Goal: Task Accomplishment & Management: Use online tool/utility

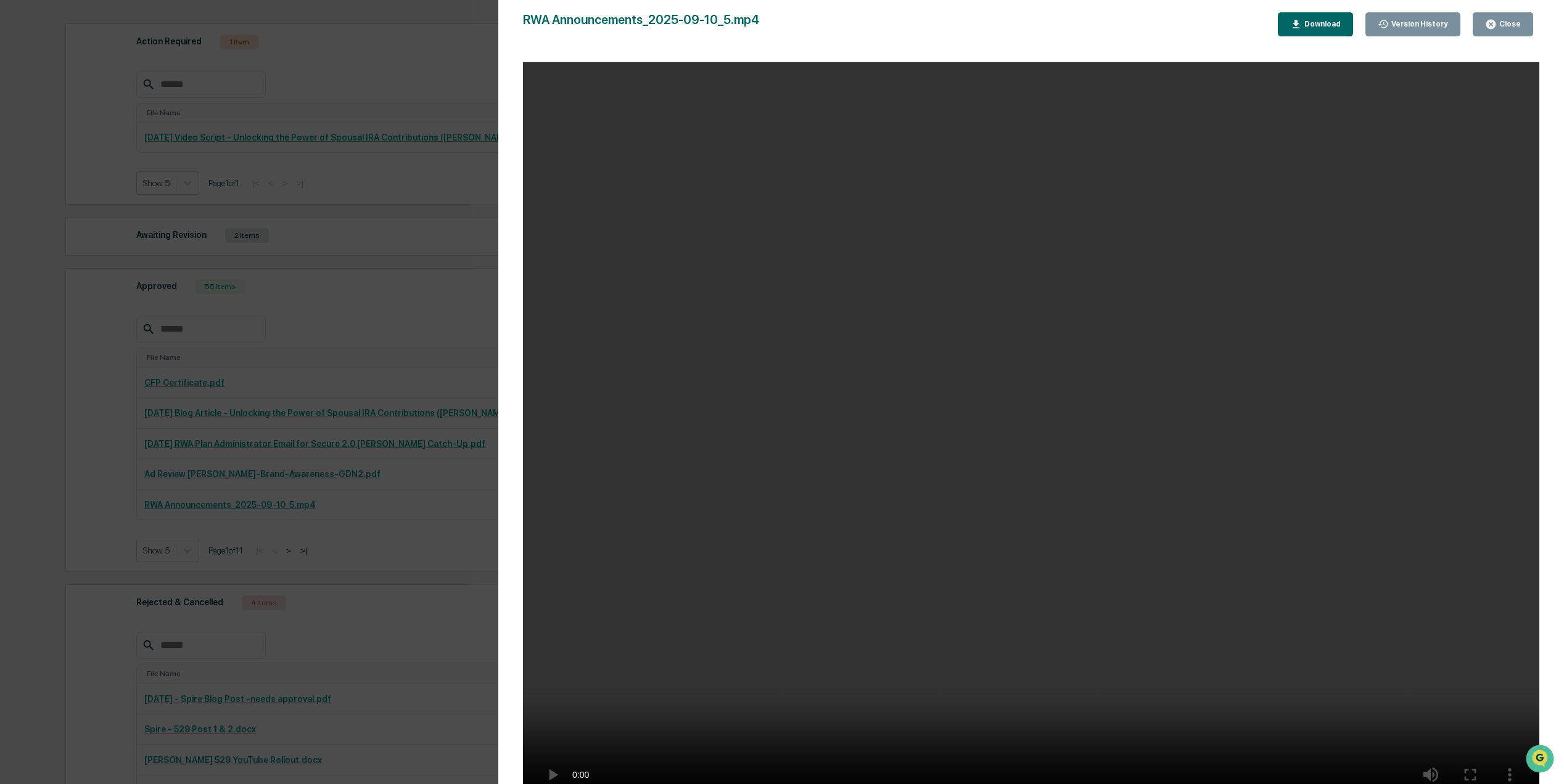
click at [1179, 358] on video "Your browser does not support the video tag." at bounding box center [1031, 436] width 1016 height 747
click at [1513, 22] on div "Close" at bounding box center [1508, 23] width 24 height 9
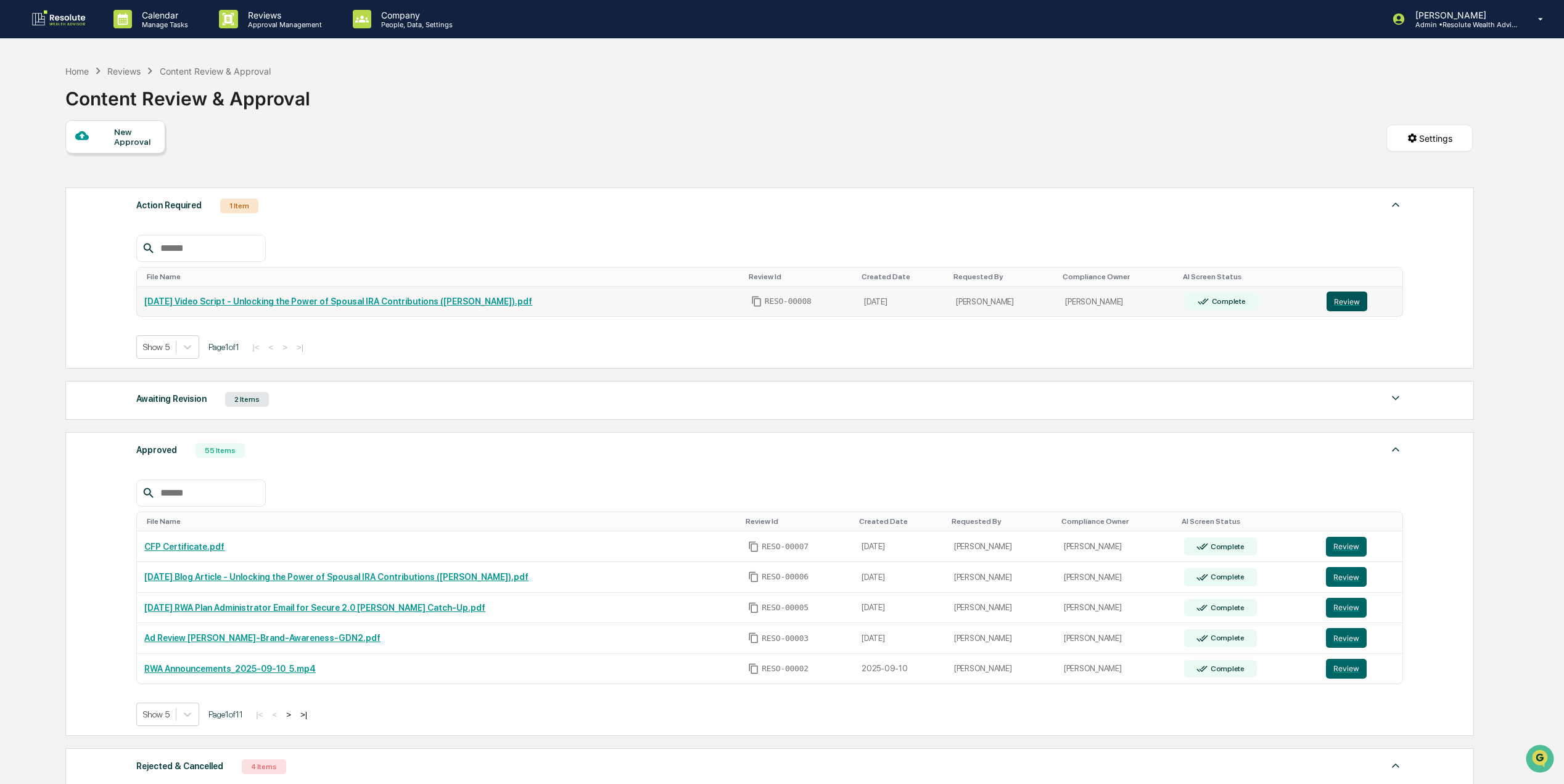
click at [1352, 303] on button "Review" at bounding box center [1347, 301] width 41 height 20
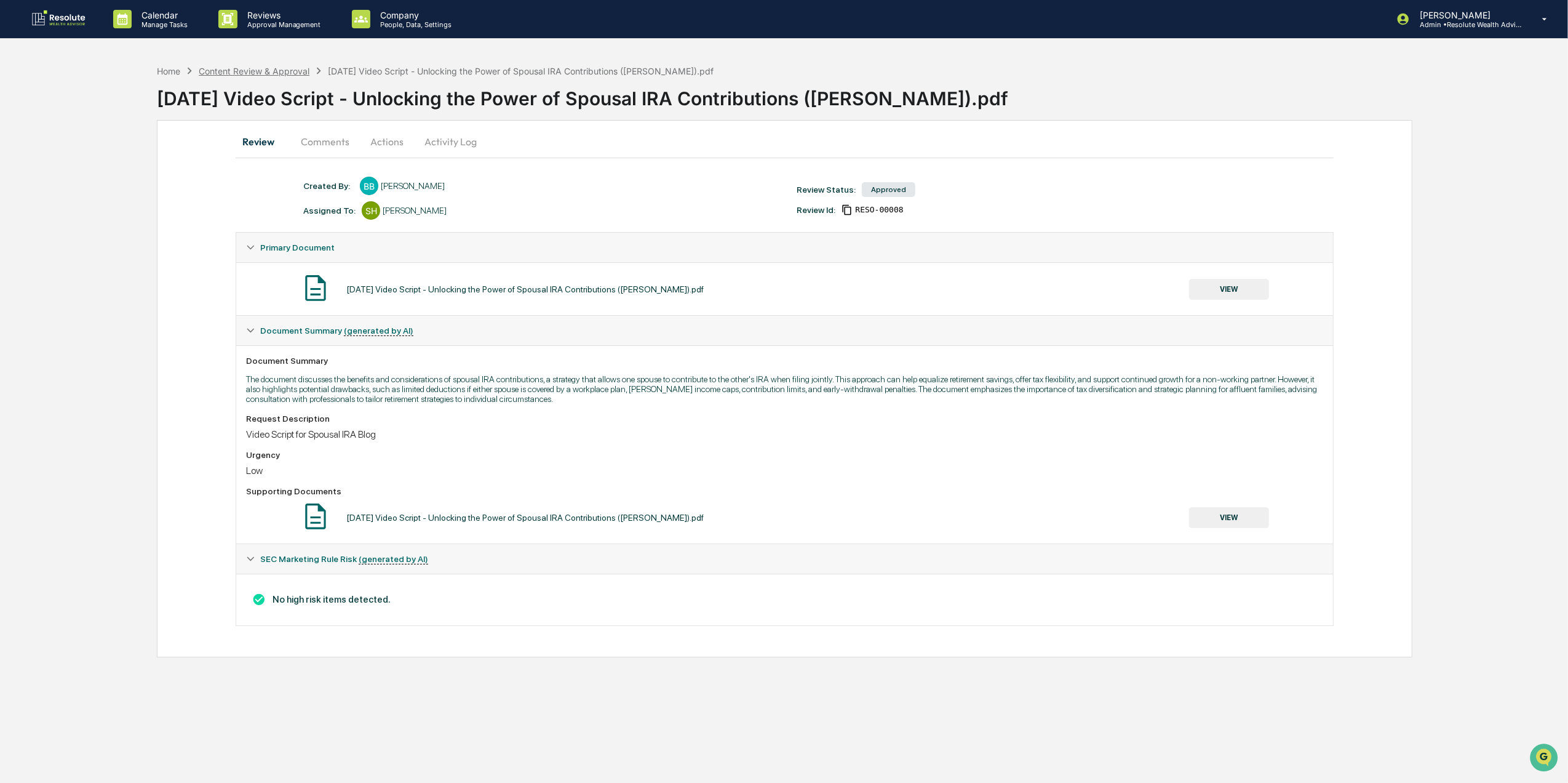
click at [252, 72] on div "Content Review & Approval" at bounding box center [254, 70] width 110 height 11
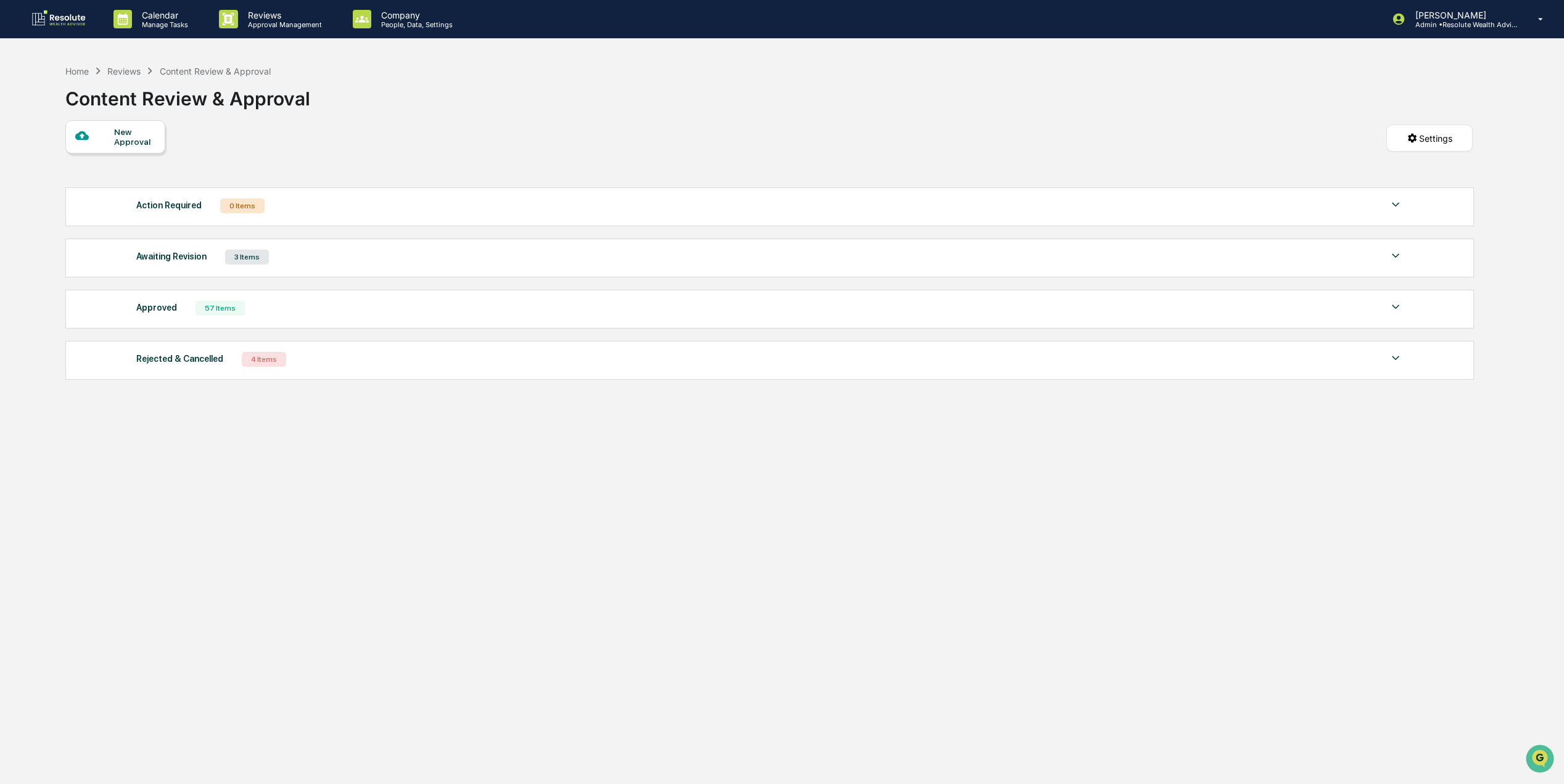
click at [283, 264] on div "Awaiting Revision 3 Items" at bounding box center [769, 257] width 1267 height 18
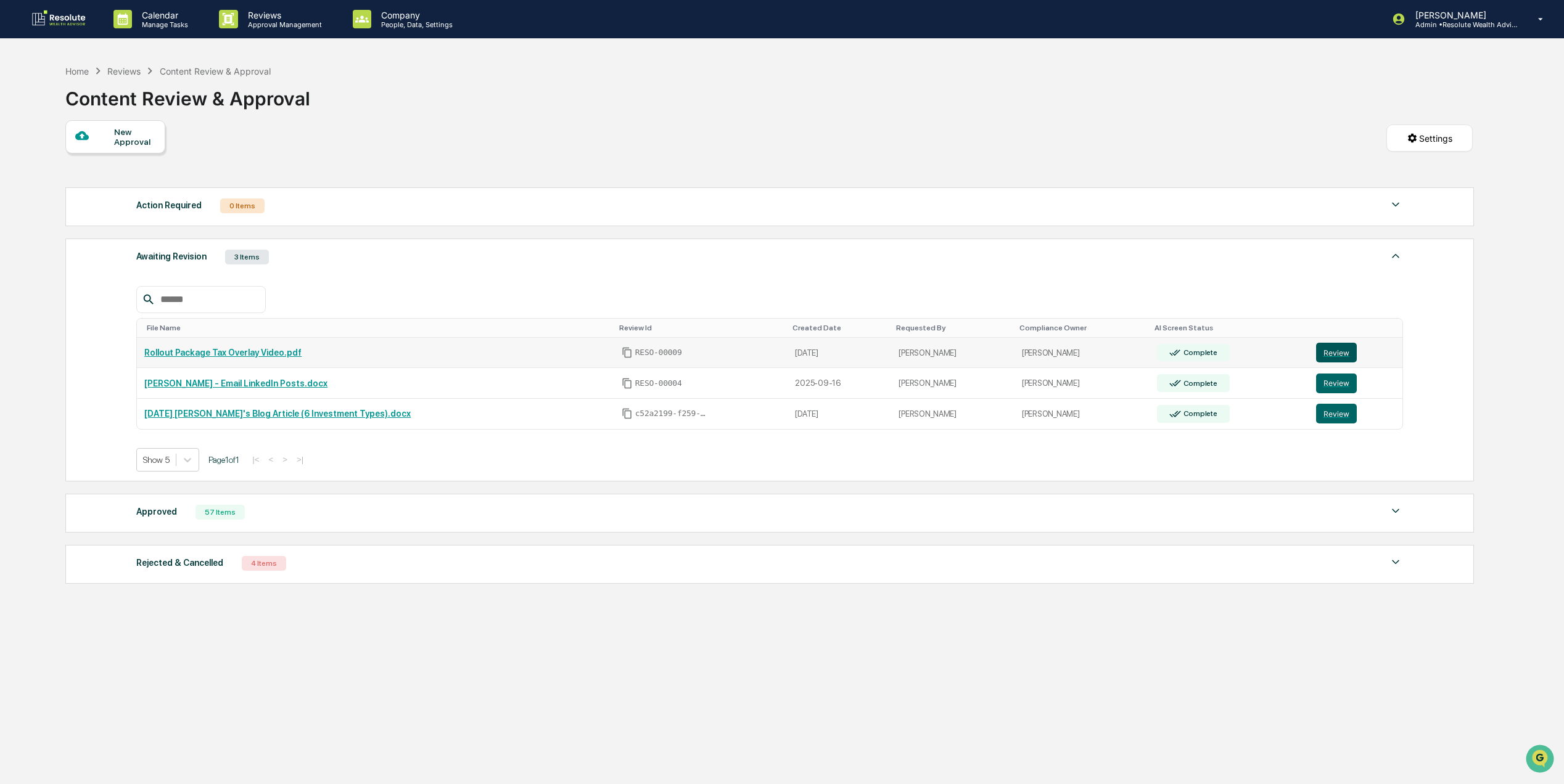
click at [1349, 358] on button "Review" at bounding box center [1336, 352] width 41 height 20
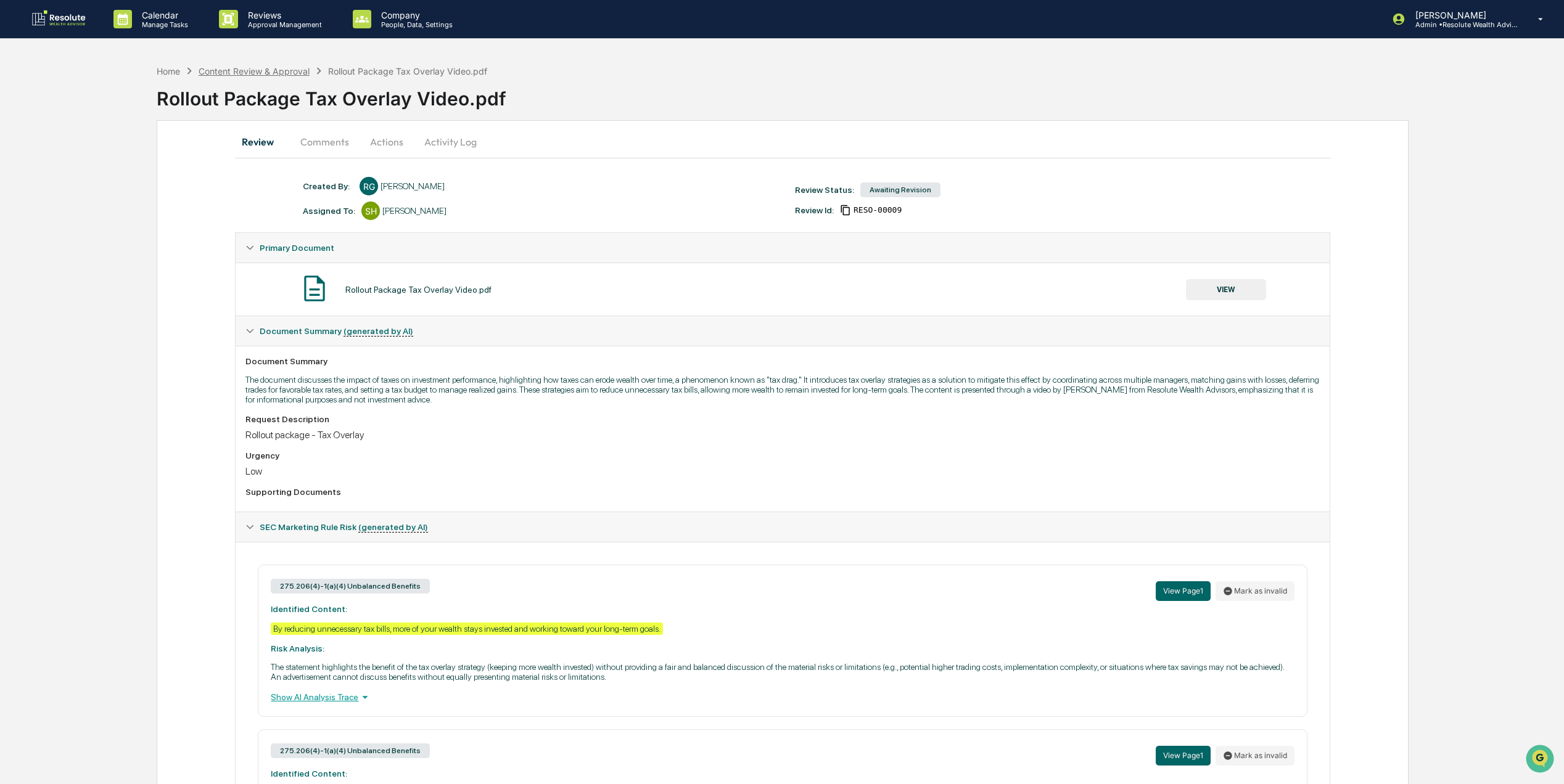
click at [256, 69] on div "Content Review & Approval" at bounding box center [253, 70] width 111 height 11
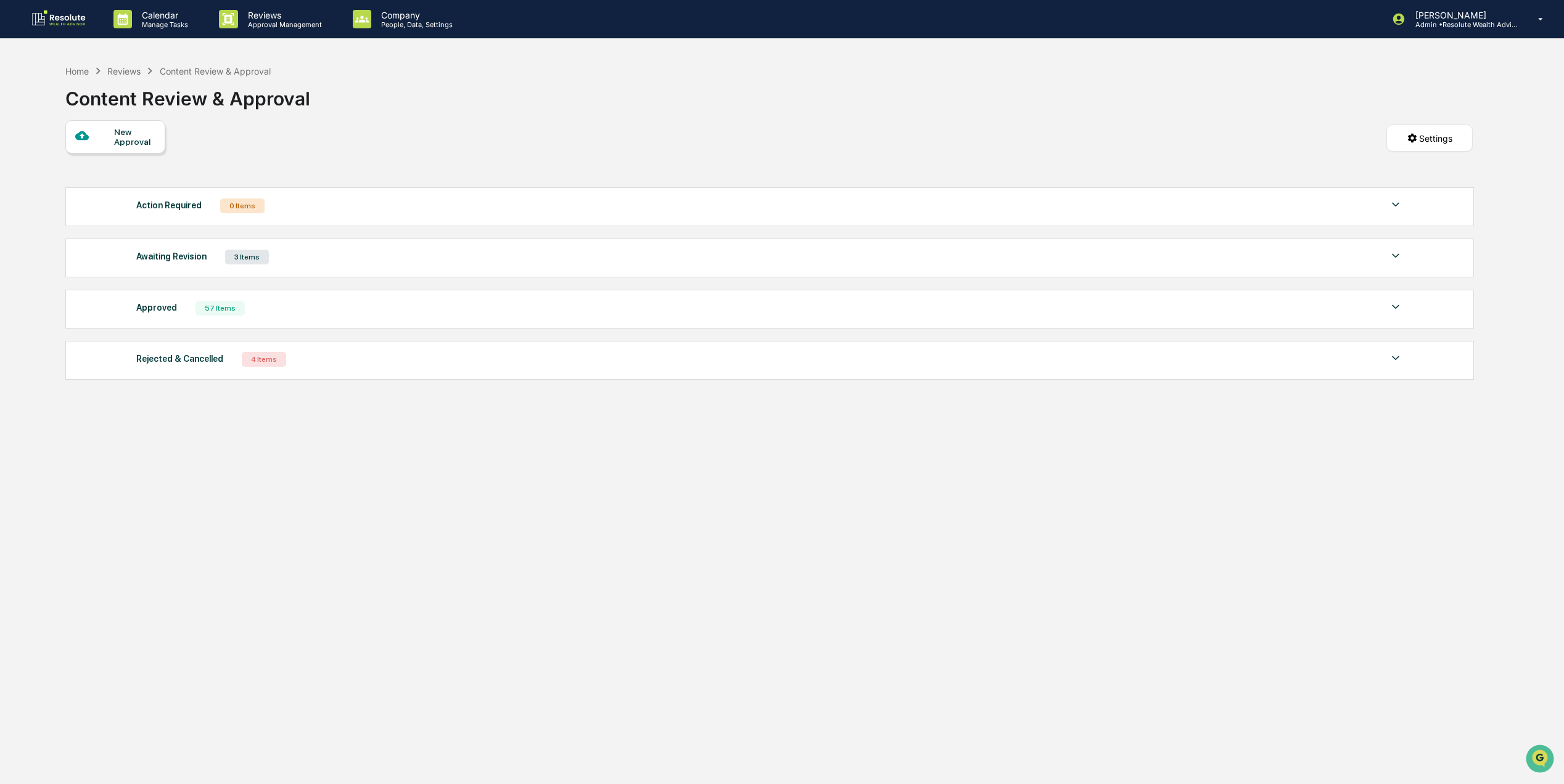
click at [181, 314] on div "Approved 57 Items" at bounding box center [769, 308] width 1267 height 18
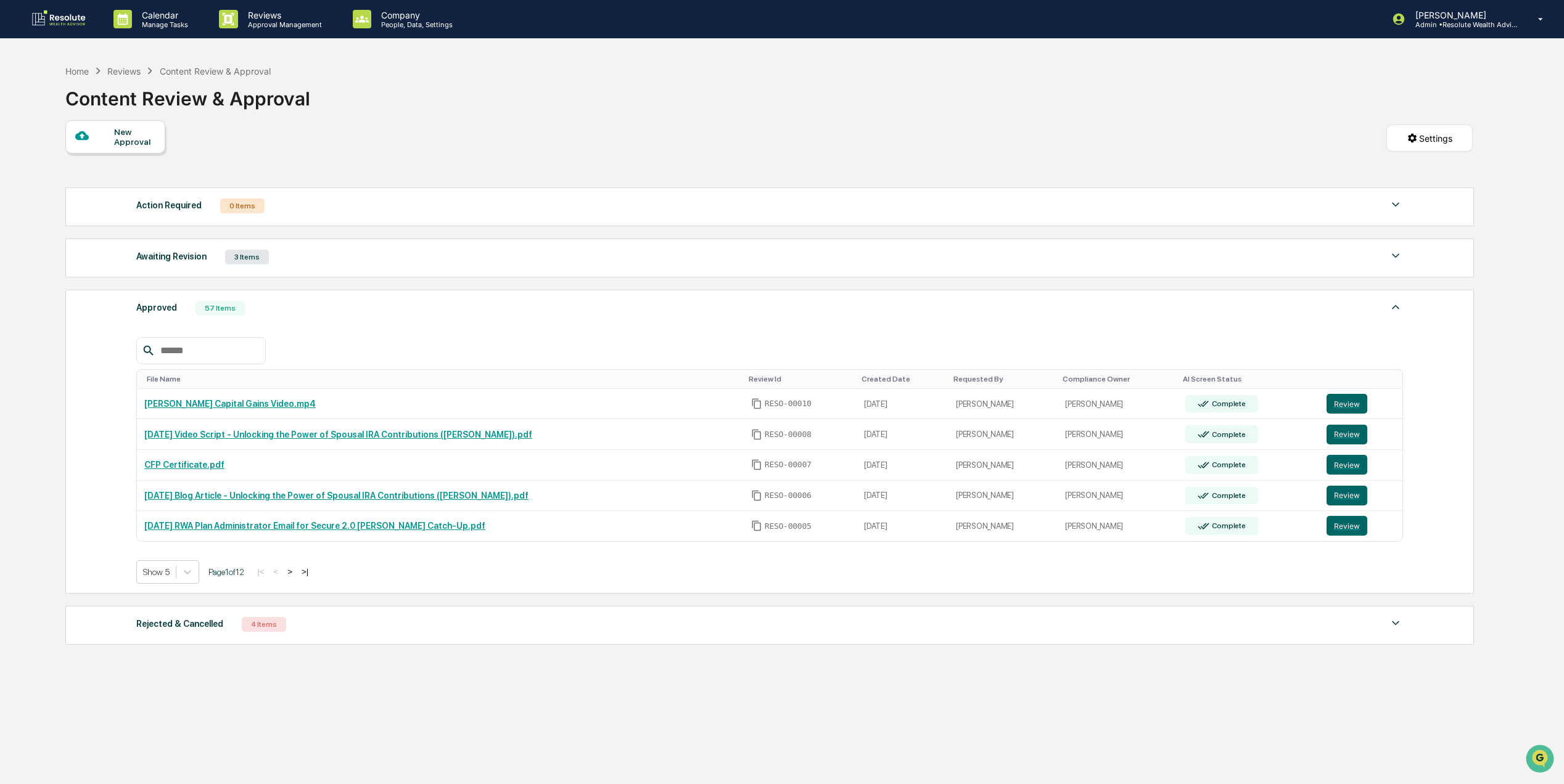
click at [296, 576] on button ">" at bounding box center [290, 571] width 13 height 11
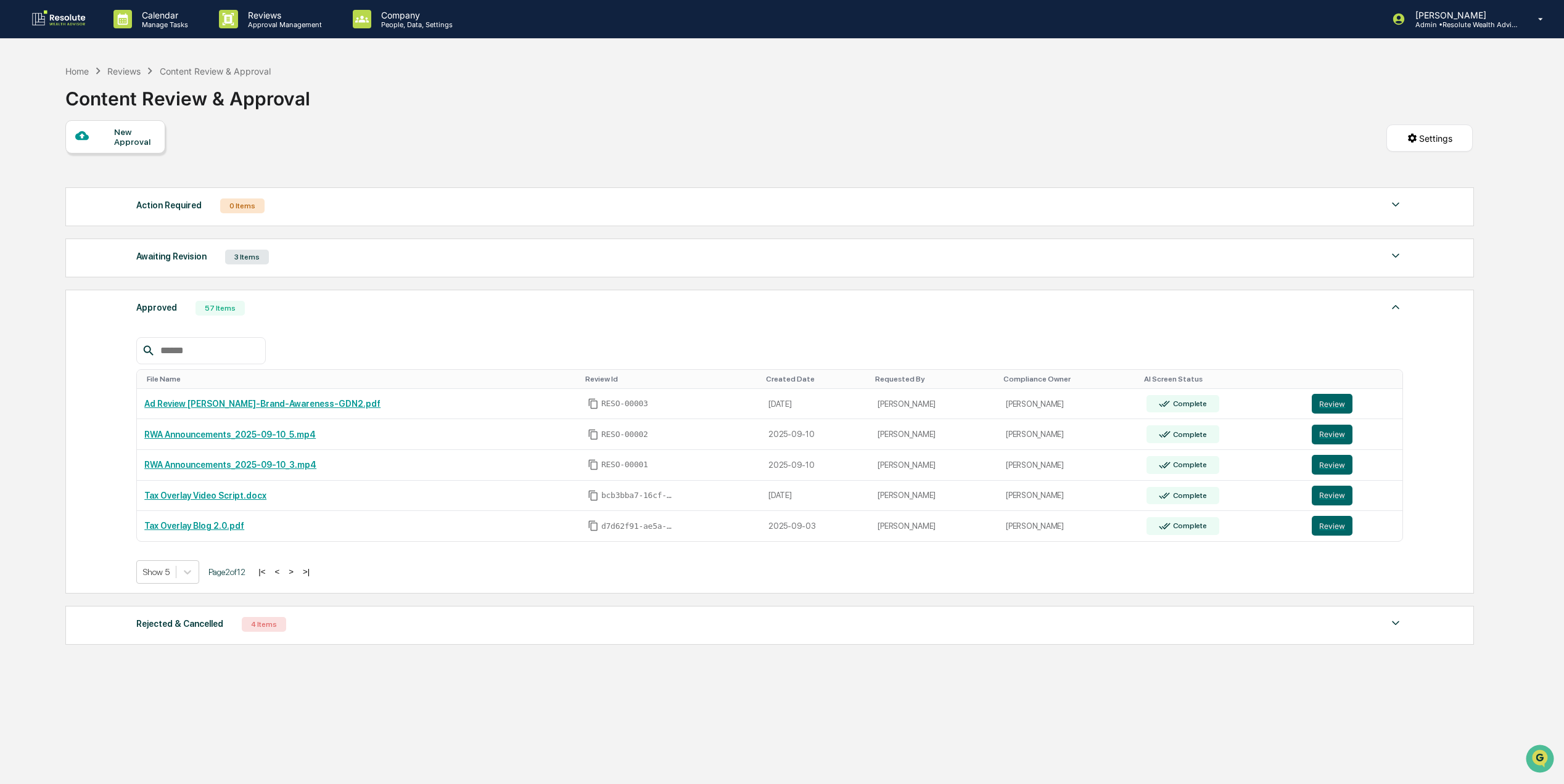
click at [297, 577] on button ">" at bounding box center [290, 571] width 13 height 11
click at [304, 409] on link "5 Financial Priorities for Early Career Professionals.pdf" at bounding box center [256, 404] width 224 height 10
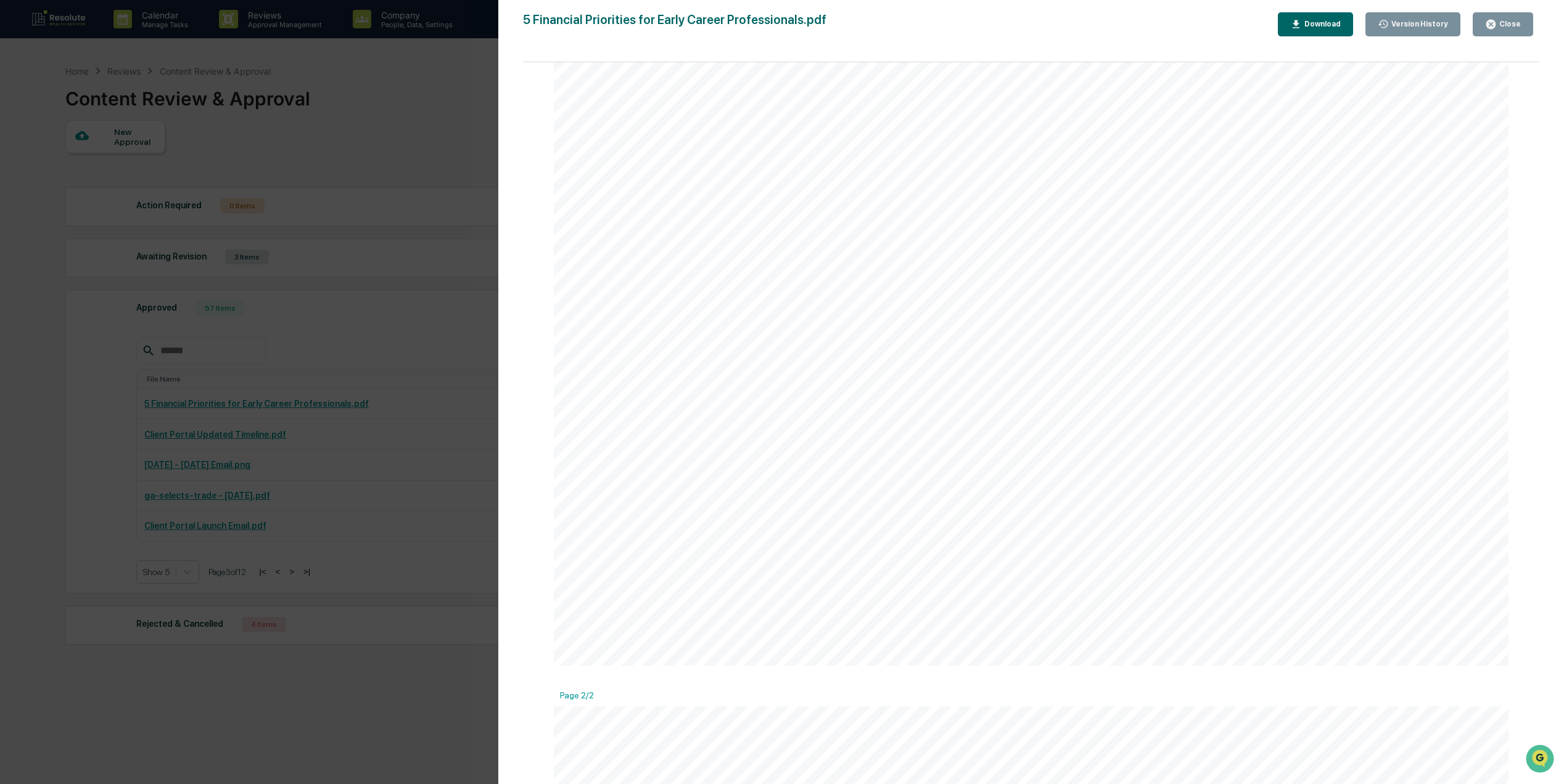
scroll to position [739, 0]
click at [1344, 31] on button "Download" at bounding box center [1315, 24] width 75 height 24
click at [1499, 25] on div "Close" at bounding box center [1508, 23] width 24 height 9
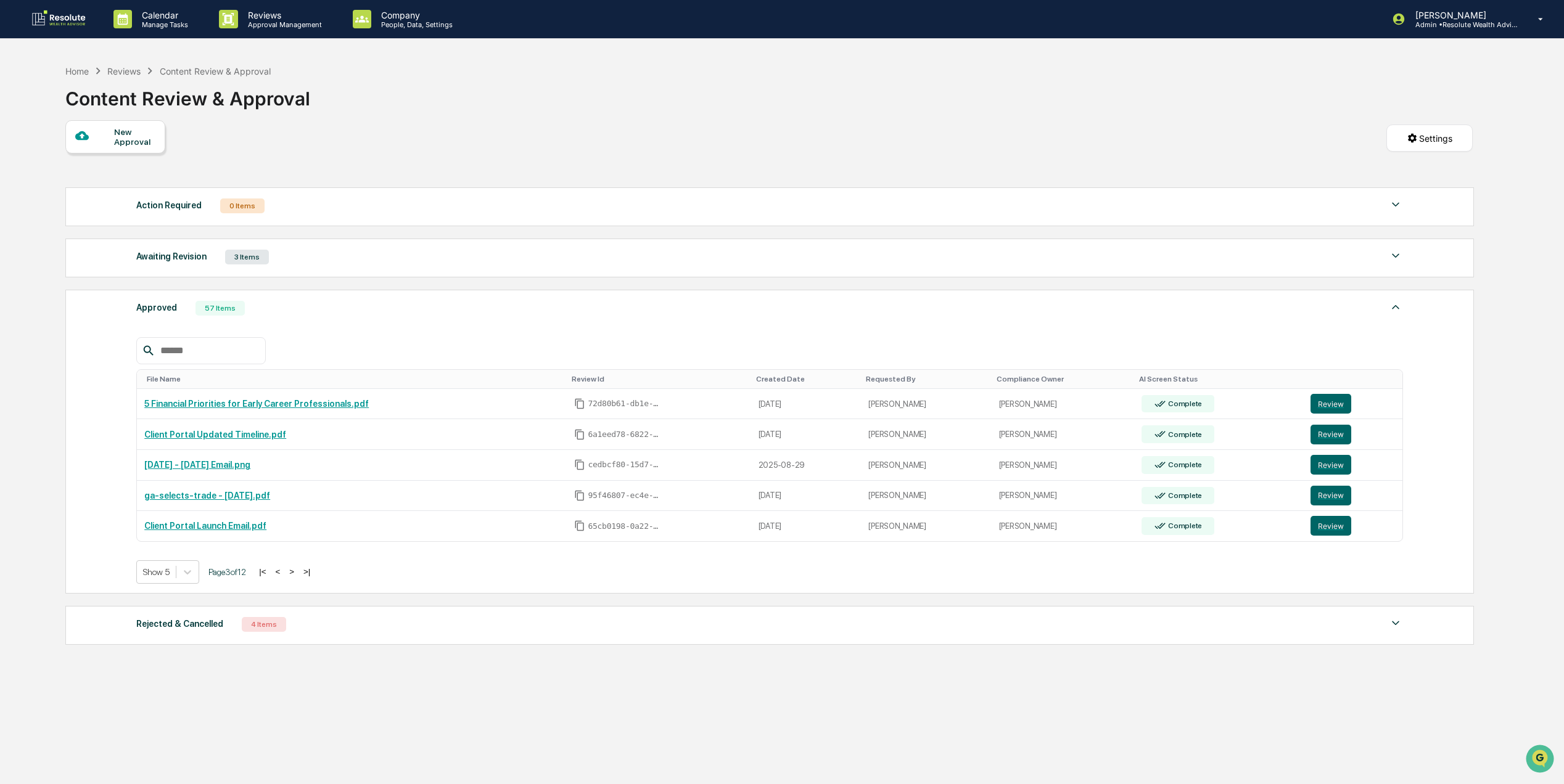
click at [284, 577] on button "<" at bounding box center [277, 571] width 13 height 11
click at [283, 577] on button "<" at bounding box center [277, 571] width 13 height 11
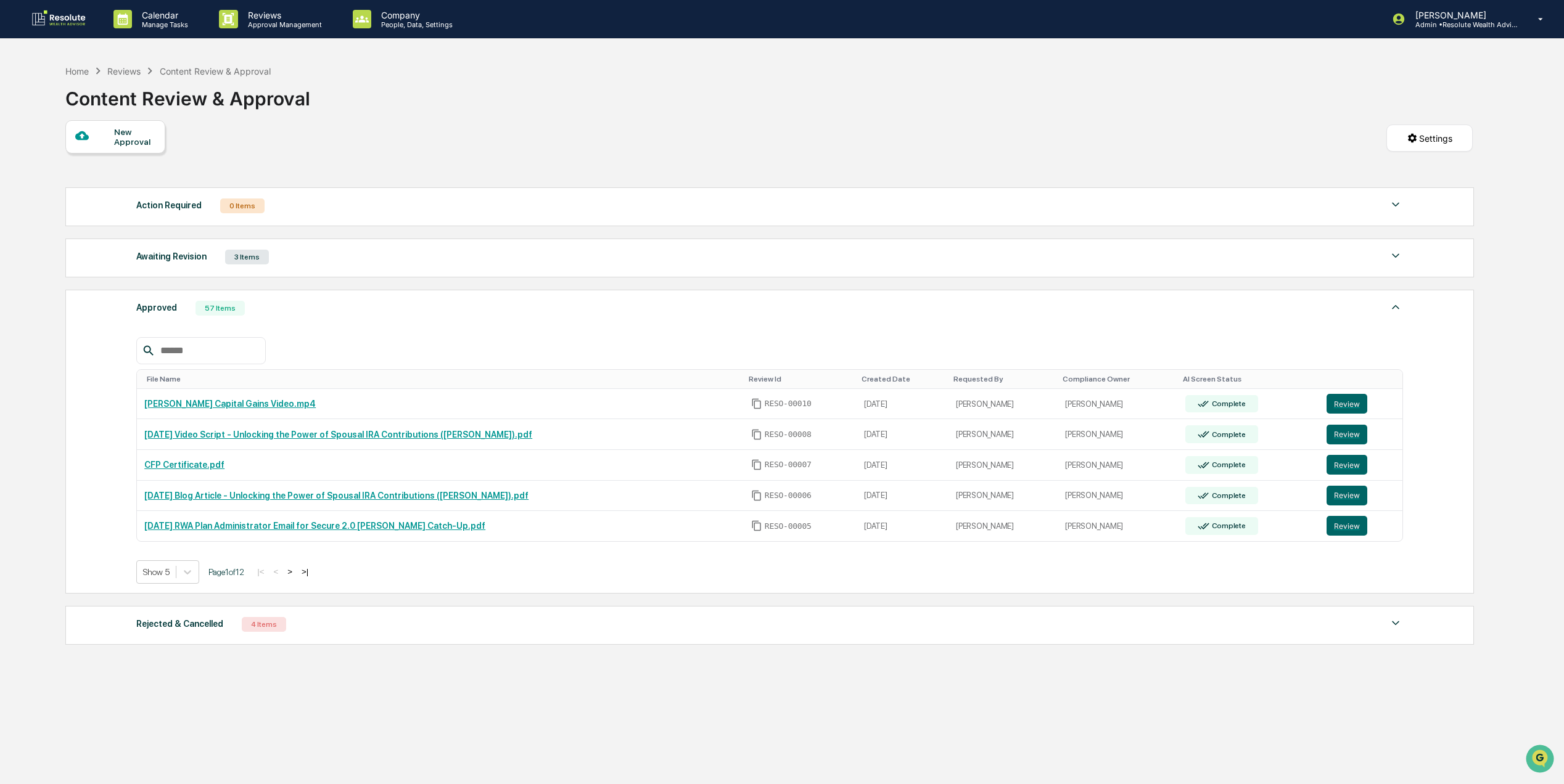
click at [296, 577] on button ">" at bounding box center [290, 571] width 13 height 11
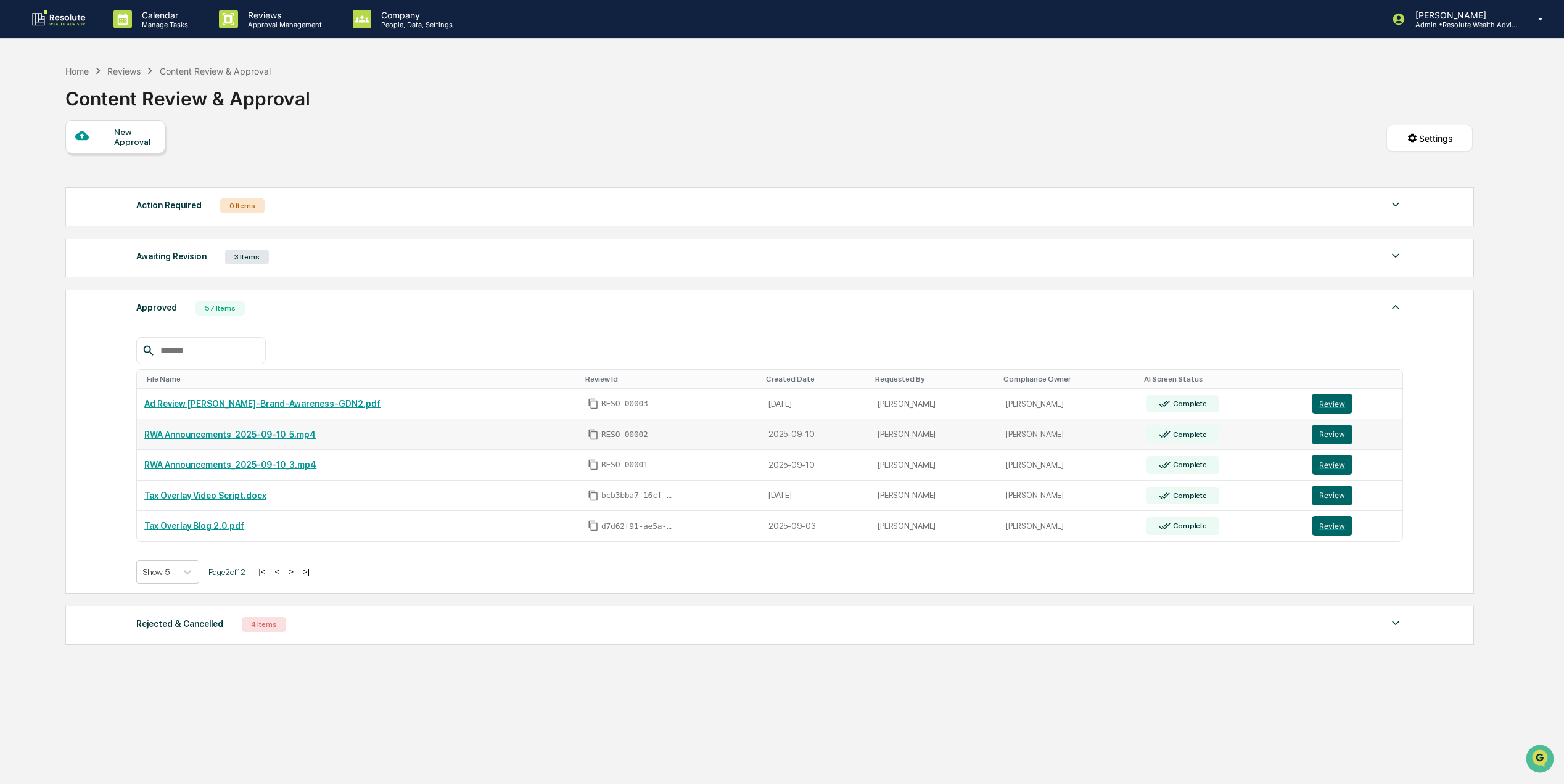
click at [262, 439] on link "RWA Announcements_2025-09-10_5.mp4" at bounding box center [230, 434] width 171 height 10
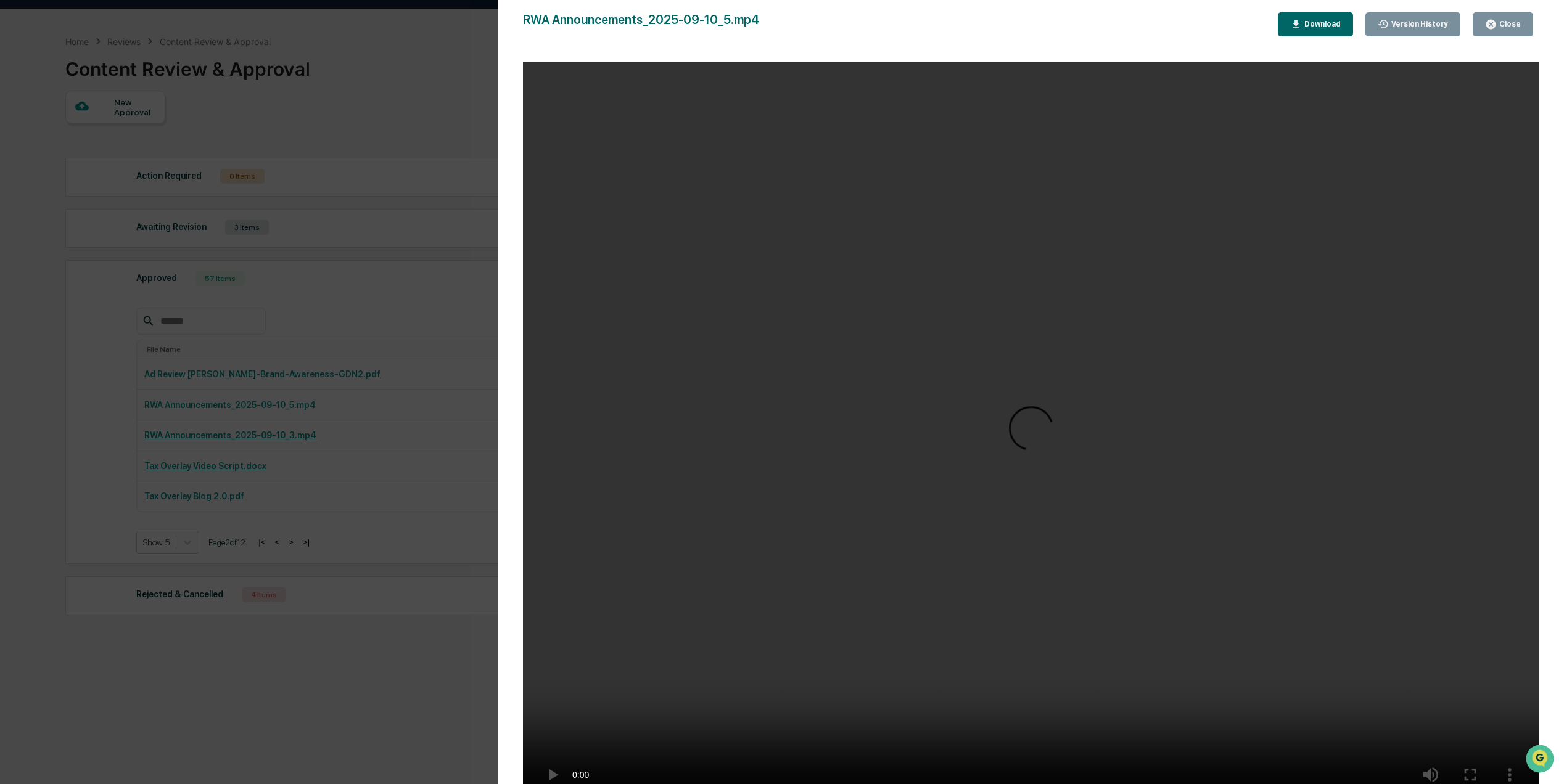
scroll to position [60, 0]
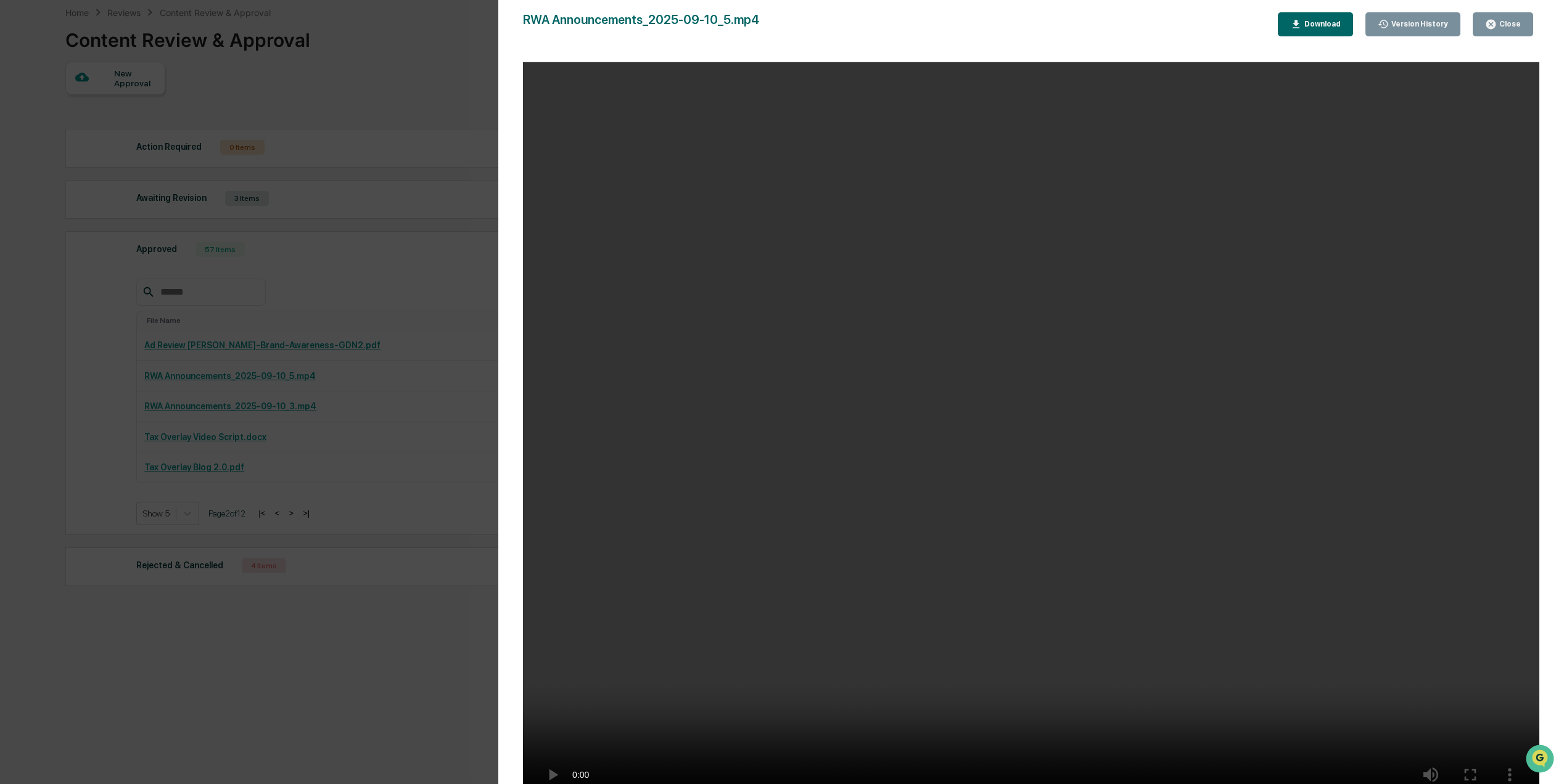
click at [1504, 24] on div "Close" at bounding box center [1508, 23] width 24 height 9
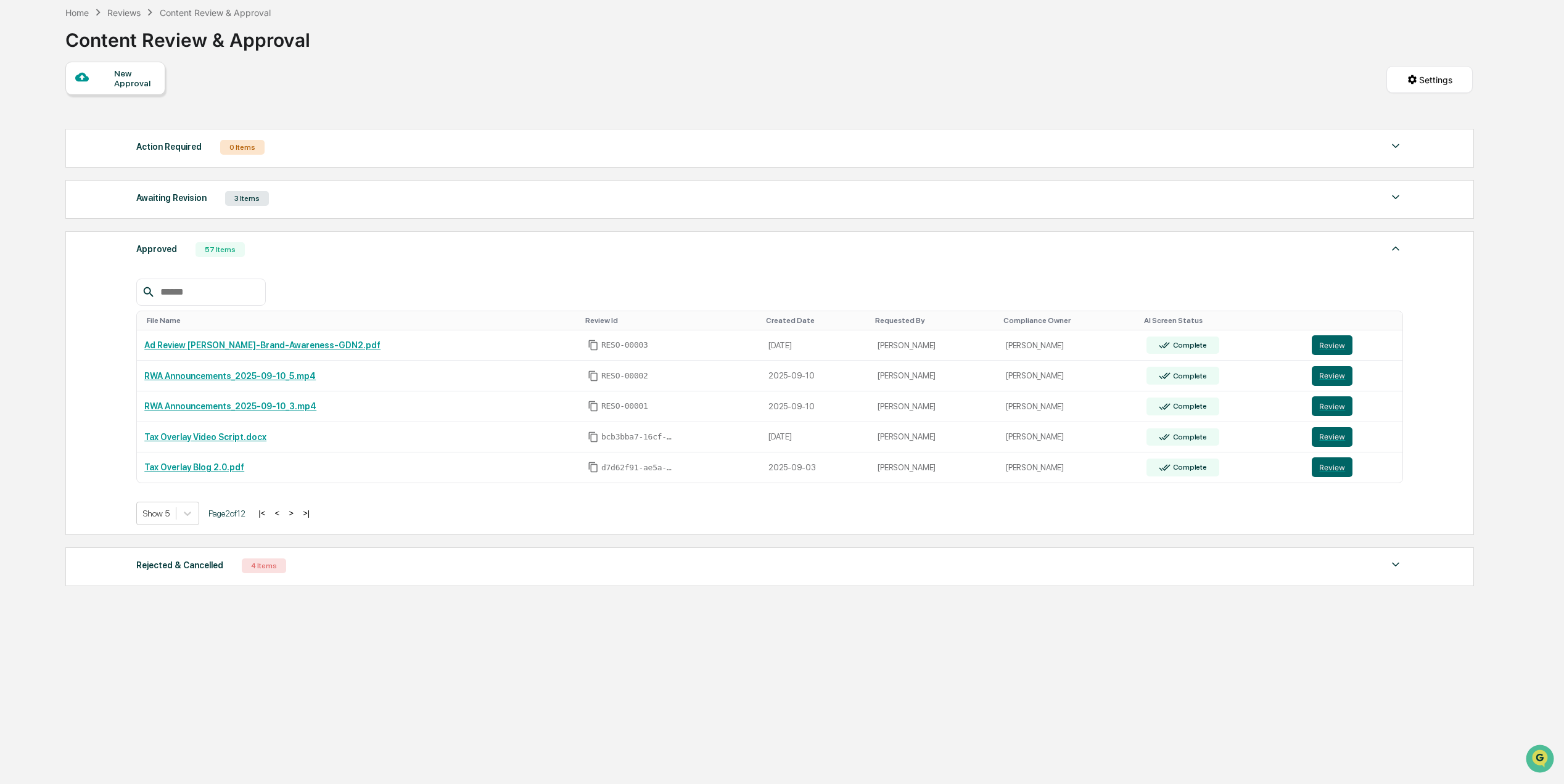
click at [582, 573] on div "Rejected & Cancelled 4 Items" at bounding box center [769, 566] width 1267 height 18
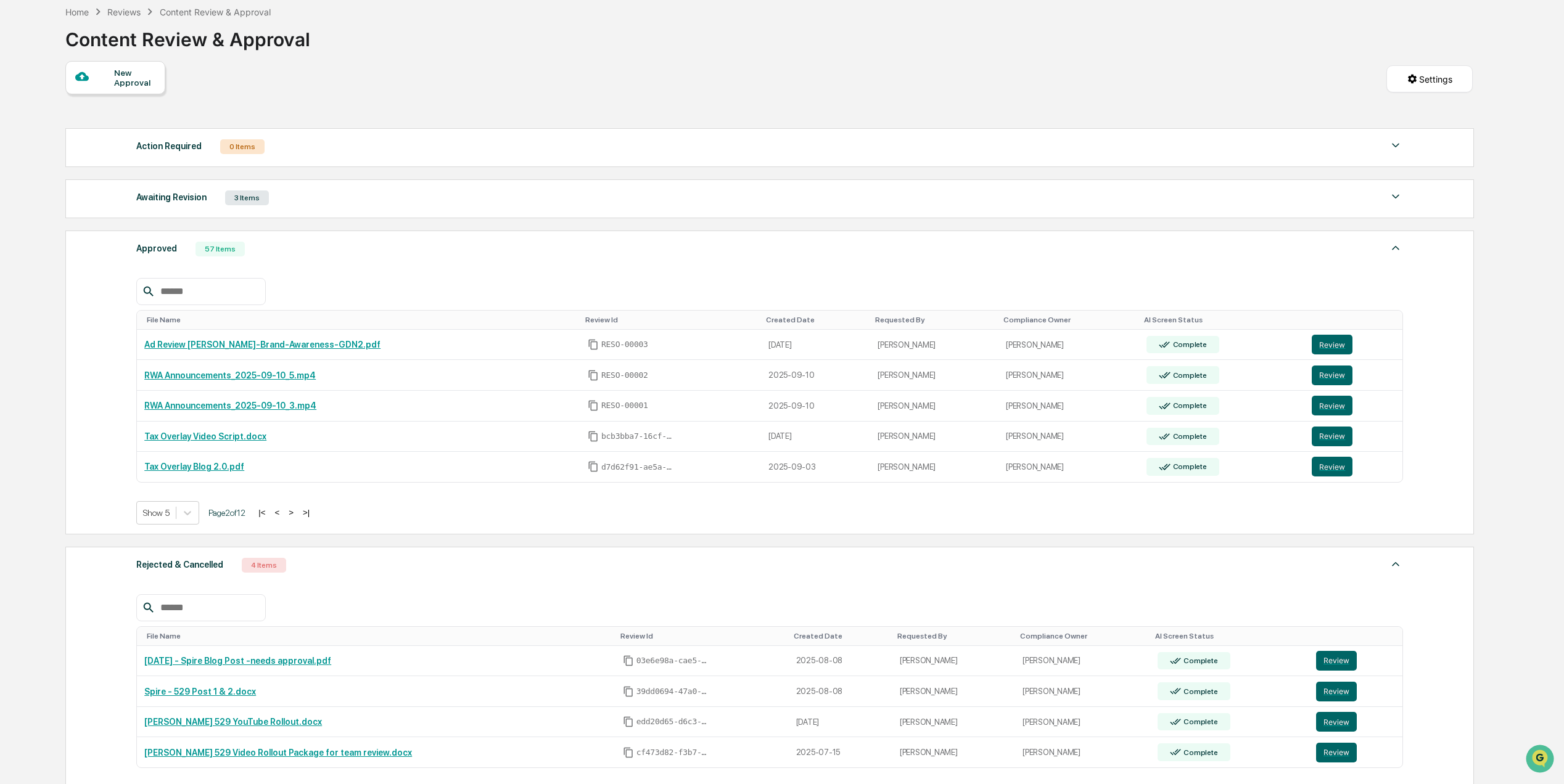
click at [296, 518] on button ">" at bounding box center [290, 512] width 13 height 11
click at [269, 518] on button "|<" at bounding box center [262, 512] width 14 height 11
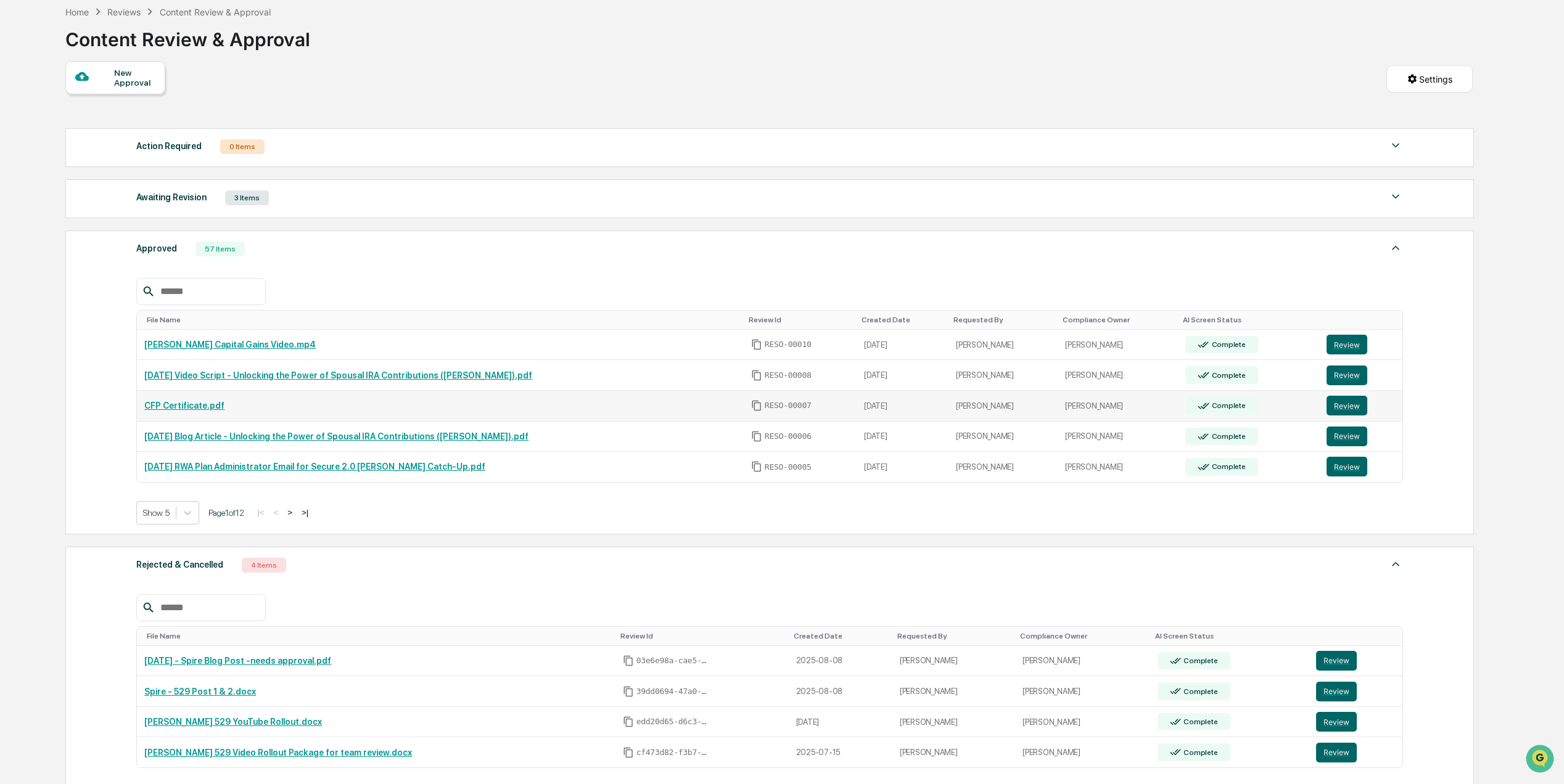
click at [202, 411] on link "CFP Certificate.pdf" at bounding box center [185, 406] width 80 height 10
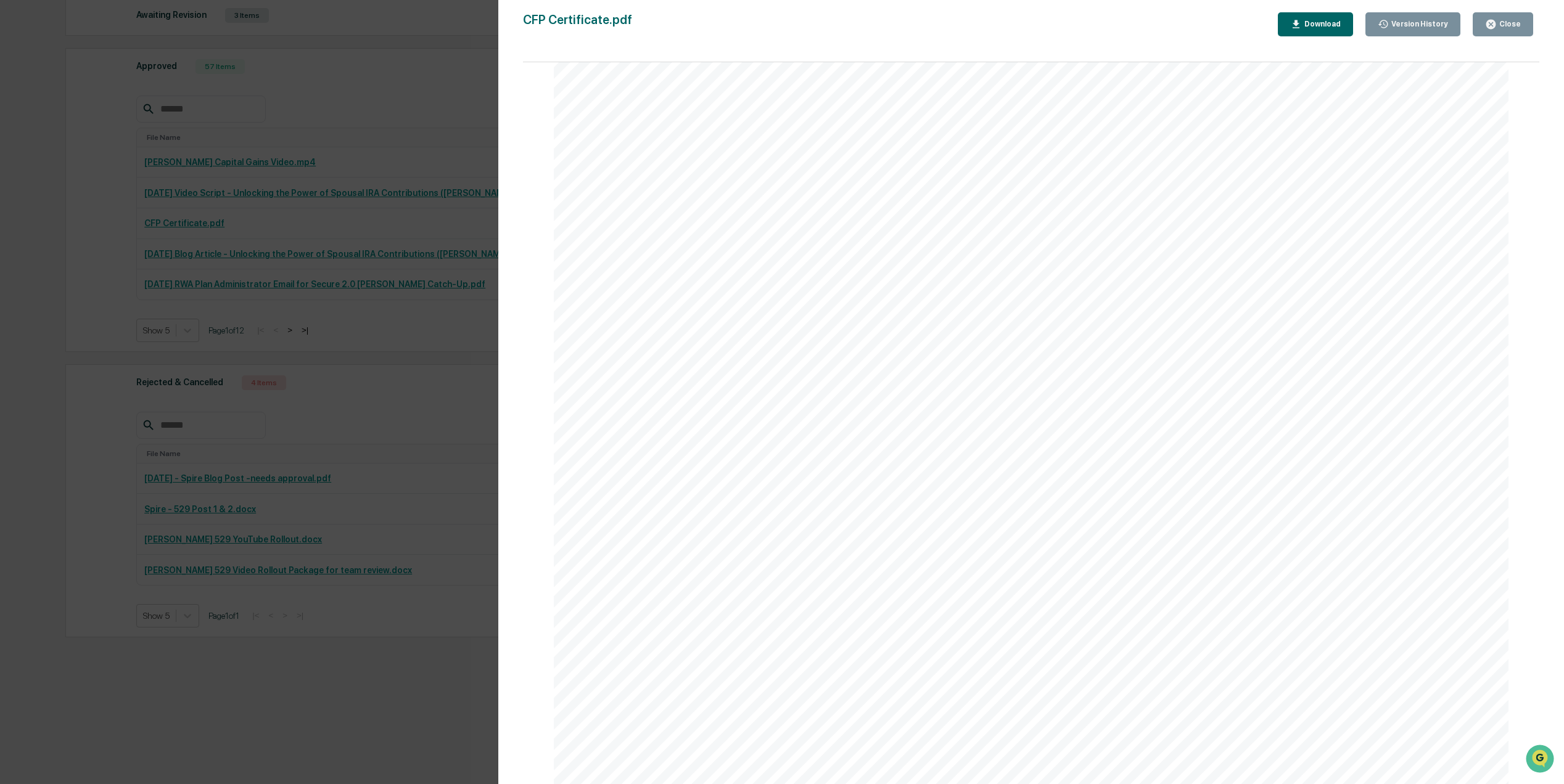
scroll to position [0, 0]
click at [1320, 21] on div "Download" at bounding box center [1321, 23] width 39 height 9
click at [1039, 212] on div "Ryan Geary September 11, 2025" at bounding box center [1031, 459] width 955 height 737
click at [1497, 28] on icon "button" at bounding box center [1491, 24] width 12 height 12
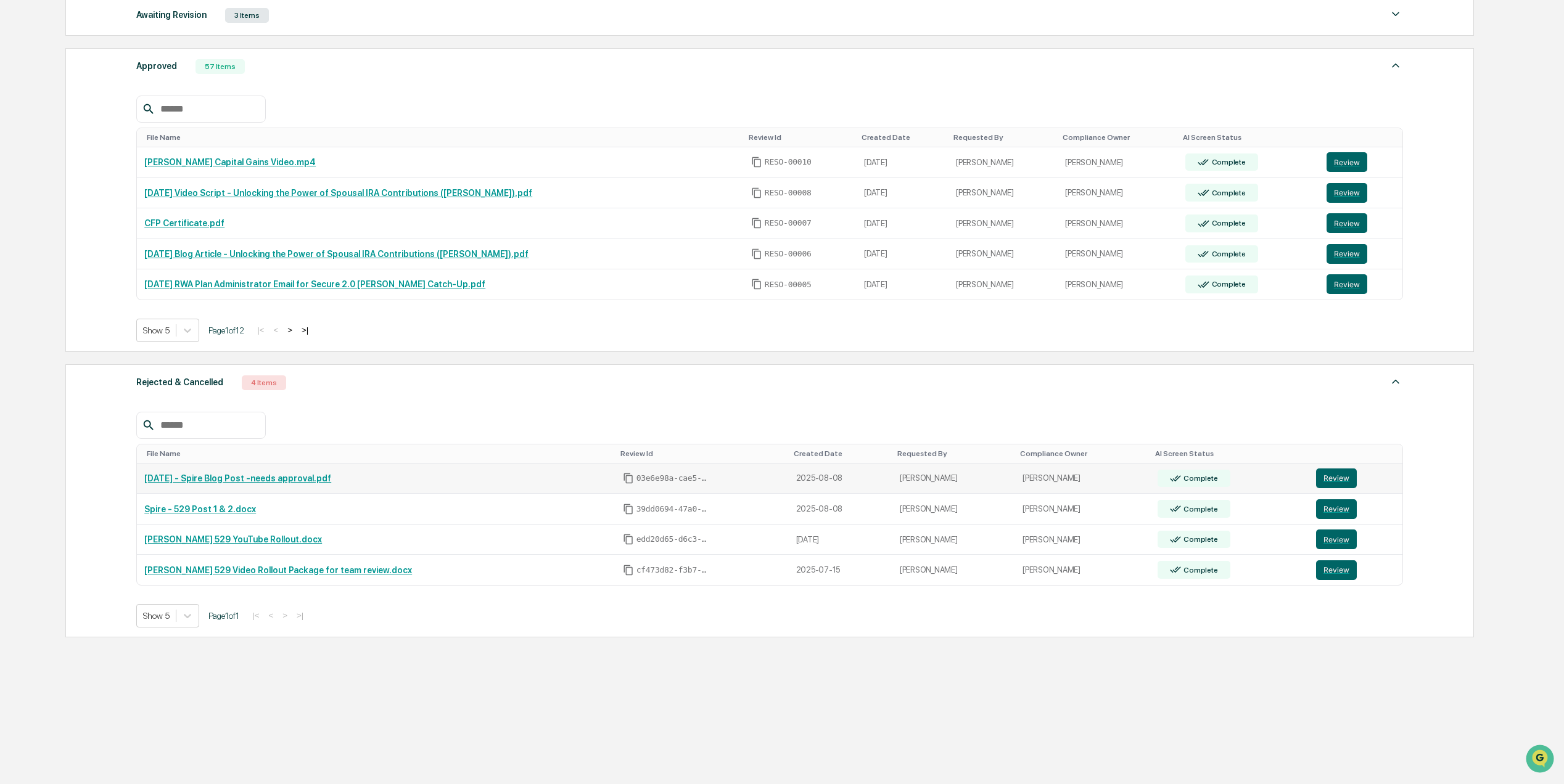
scroll to position [173, 0]
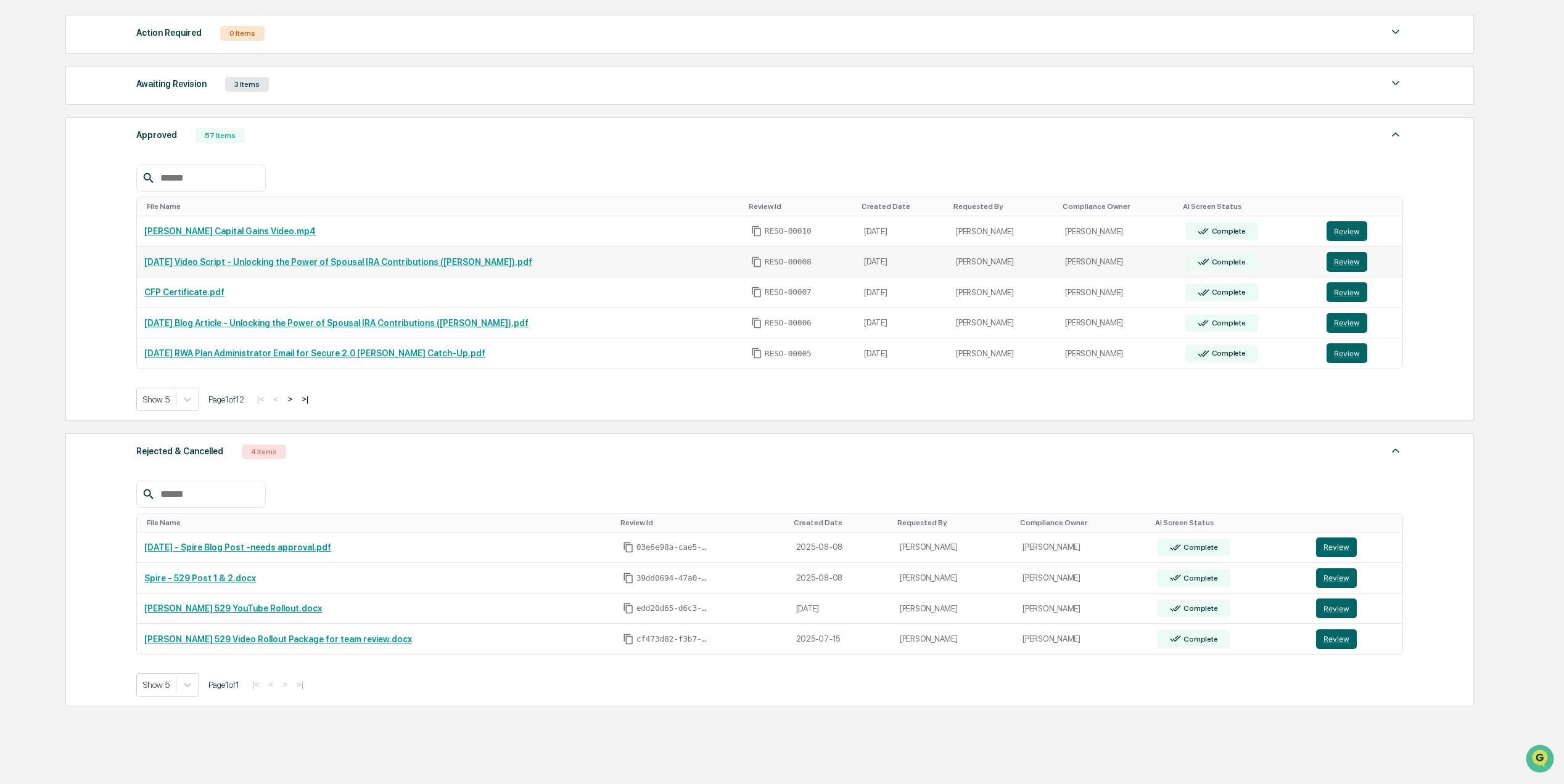
click at [213, 267] on link "[DATE] Video Script - Unlocking the Power of Spousal IRA Contributions ([PERSON…" at bounding box center [338, 262] width 387 height 10
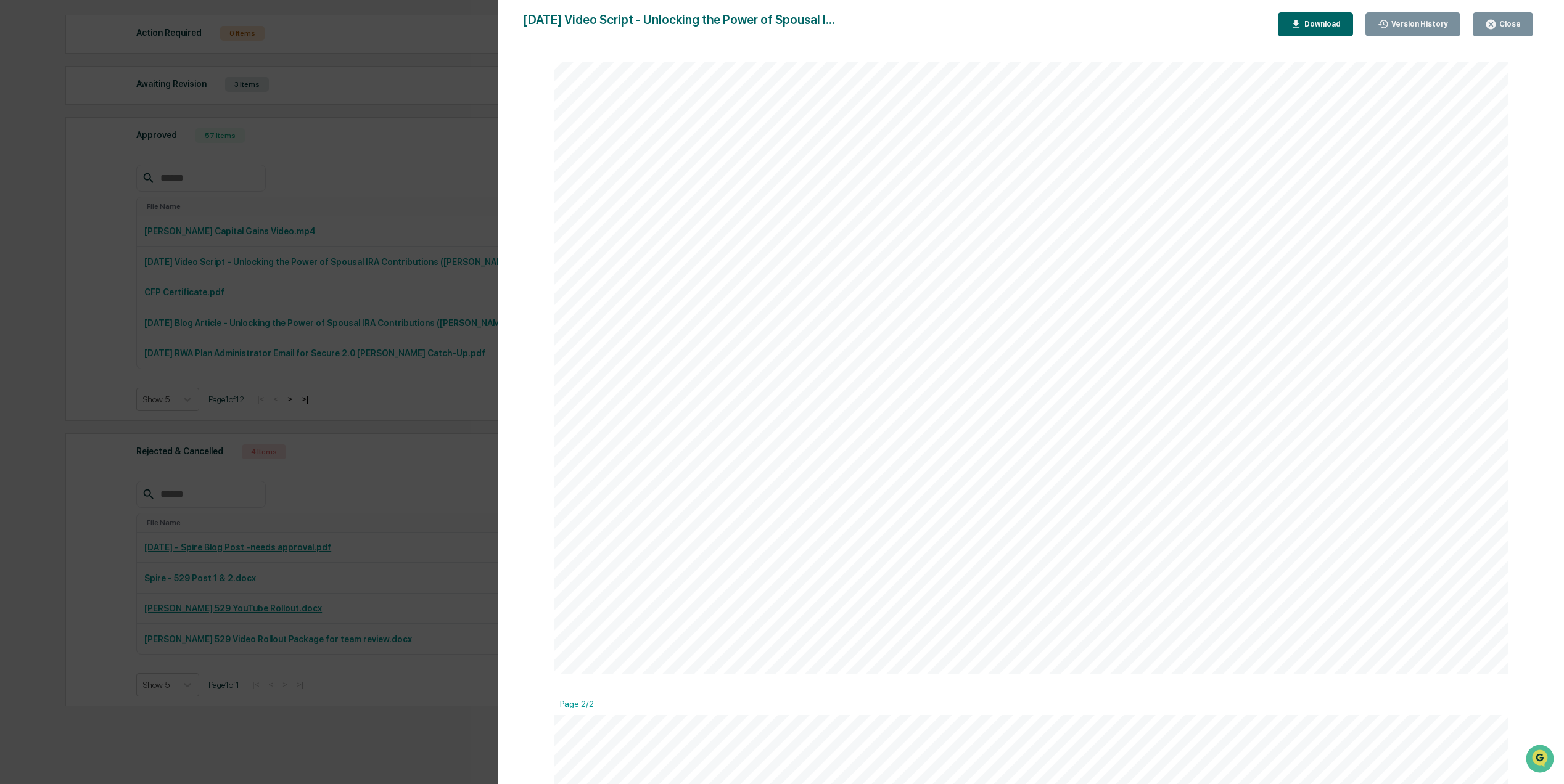
scroll to position [739, 0]
drag, startPoint x: 1520, startPoint y: 38, endPoint x: 1519, endPoint y: 46, distance: 8.1
click at [1519, 46] on div "2025-09-23 Video Script - Unlocking the Power of Spousal I... Close Version His…" at bounding box center [1031, 405] width 1016 height 784
drag, startPoint x: 1519, startPoint y: 46, endPoint x: 1528, endPoint y: 29, distance: 19.2
click at [1528, 29] on button "Close" at bounding box center [1502, 24] width 61 height 24
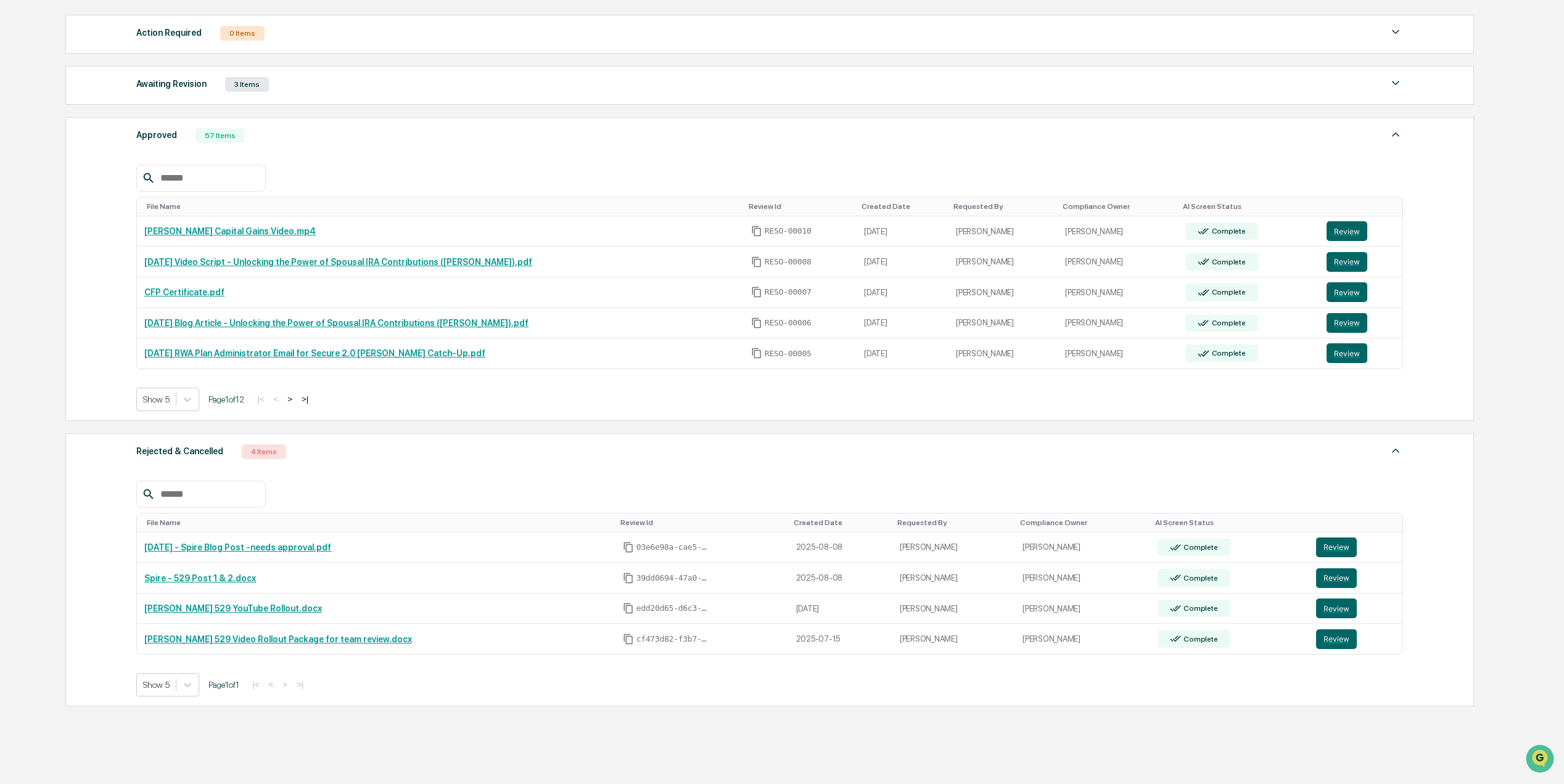
click at [296, 405] on button ">" at bounding box center [290, 399] width 13 height 11
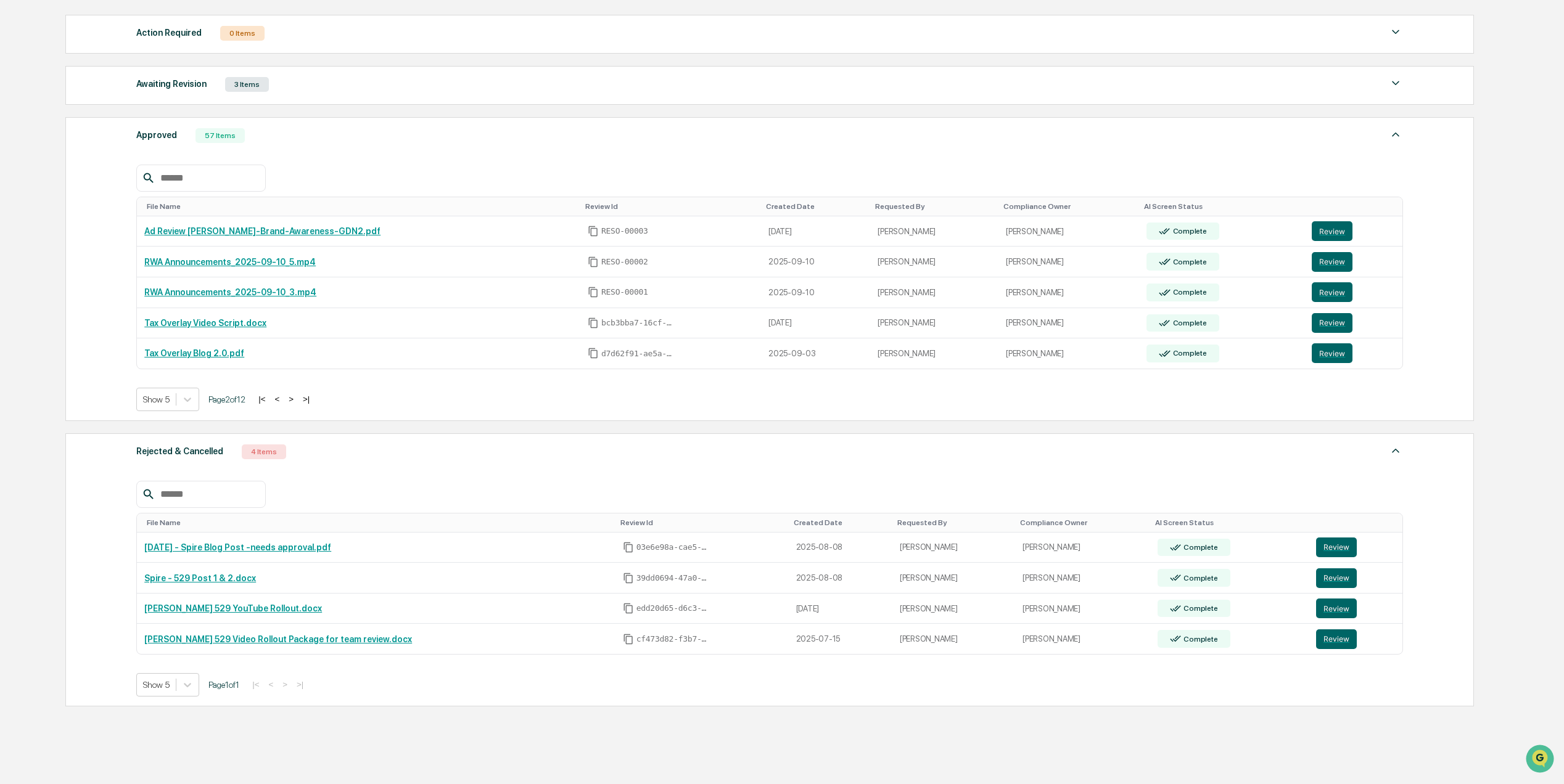
click at [291, 405] on button ">" at bounding box center [290, 399] width 13 height 11
click at [264, 405] on button "|<" at bounding box center [262, 399] width 14 height 11
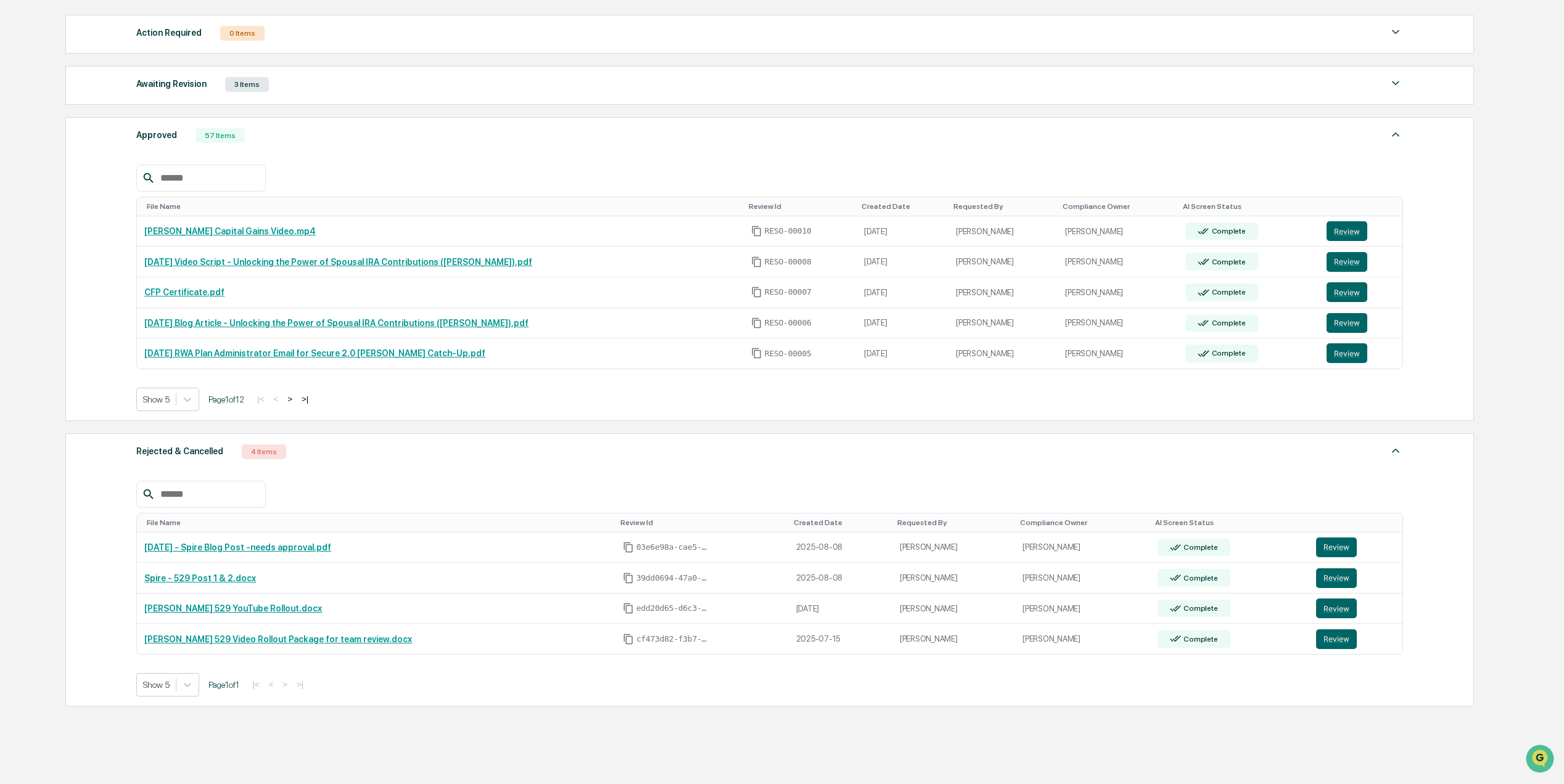
click at [274, 98] on div "Awaiting Revision 3 Items File Name Review Id Created Date Requested By Complia…" at bounding box center [770, 85] width 1408 height 39
click at [201, 86] on div "Awaiting Revision" at bounding box center [171, 84] width 70 height 16
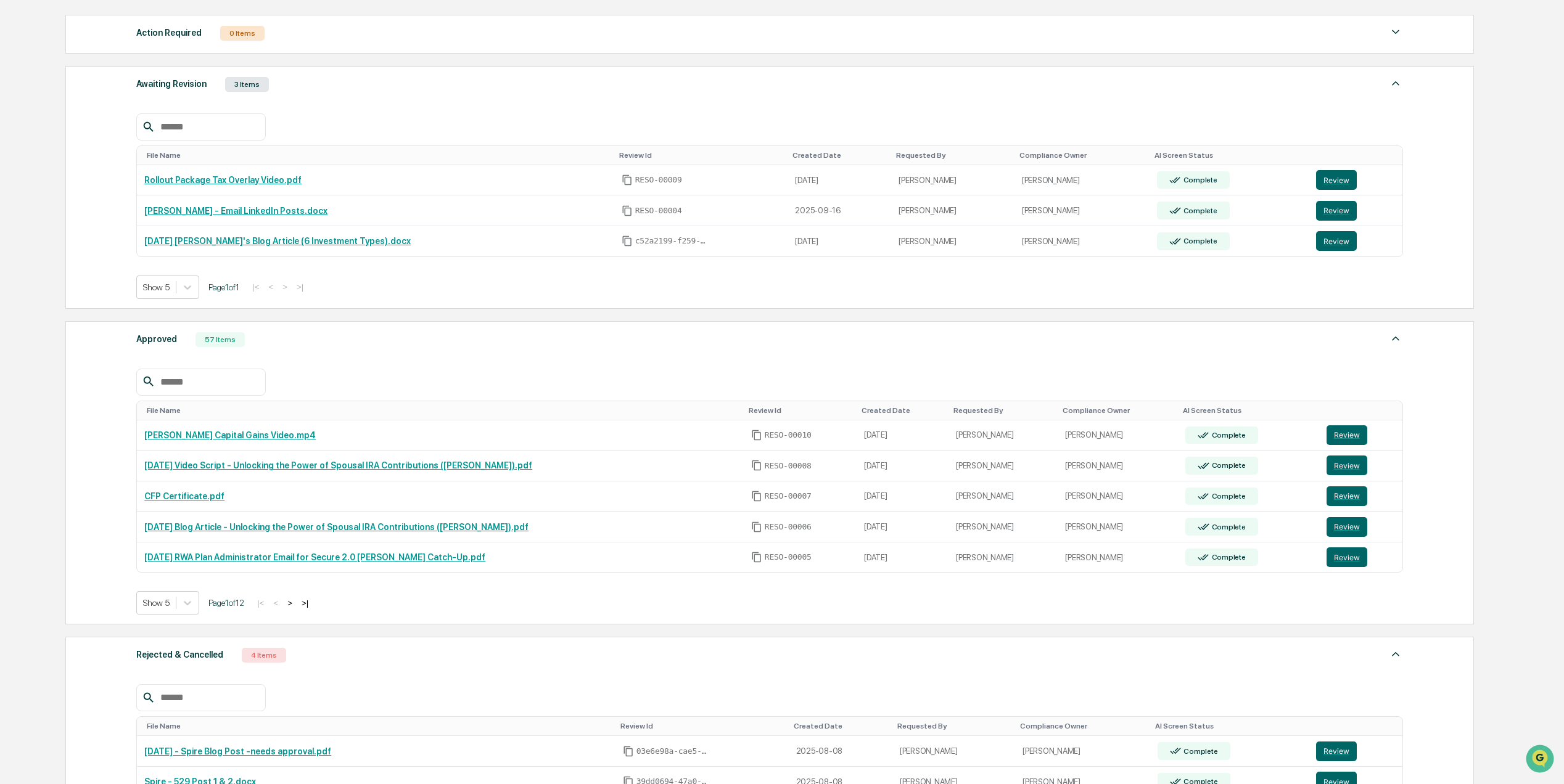
click at [306, 348] on div "Approved 57 Items" at bounding box center [769, 340] width 1267 height 18
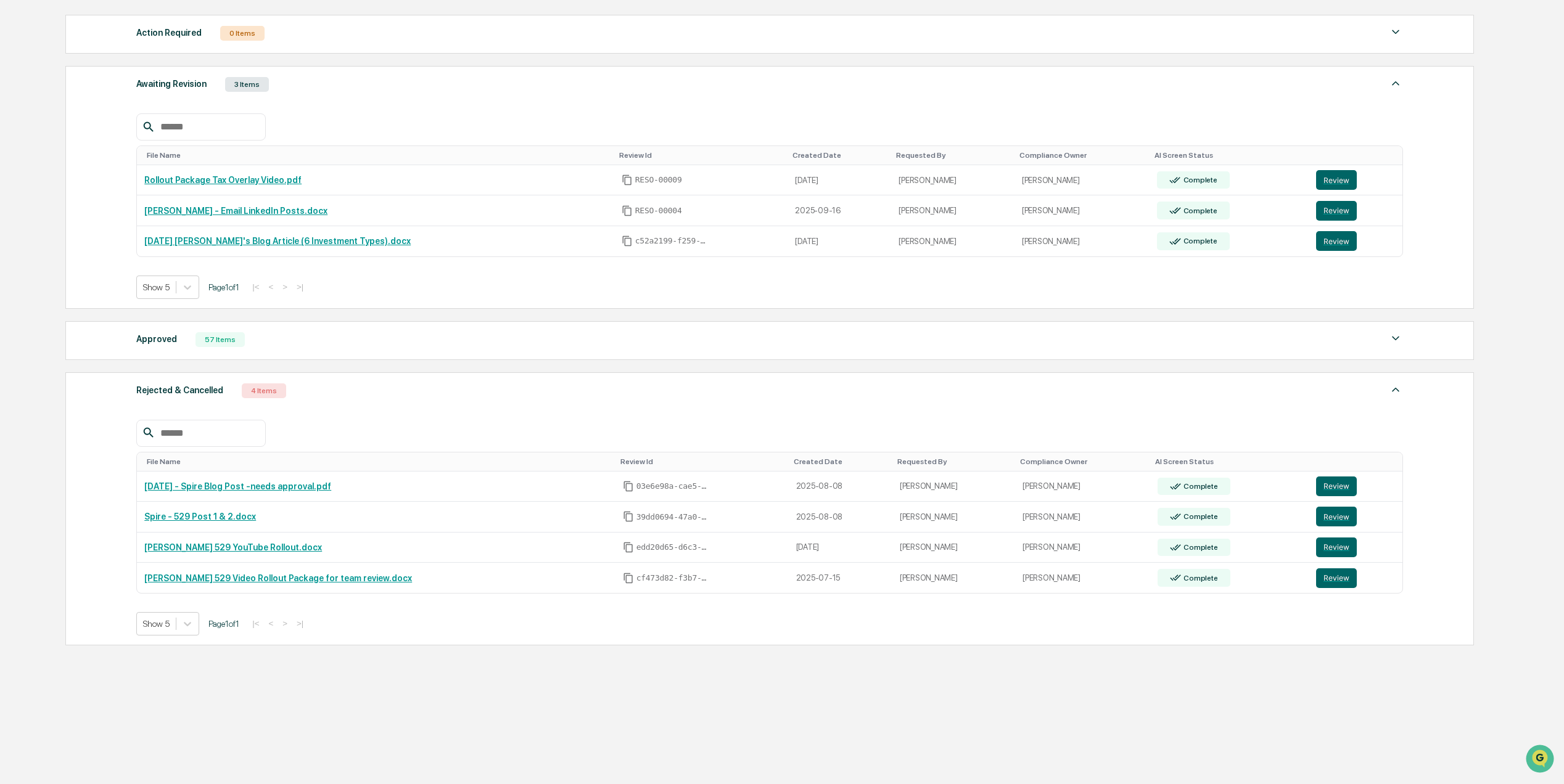
click at [302, 415] on div "File Name Review Id Created Date Requested By Compliance Owner AI Screen Status…" at bounding box center [769, 518] width 1267 height 235
click at [307, 395] on div "Rejected & Cancelled 4 Items" at bounding box center [769, 391] width 1267 height 18
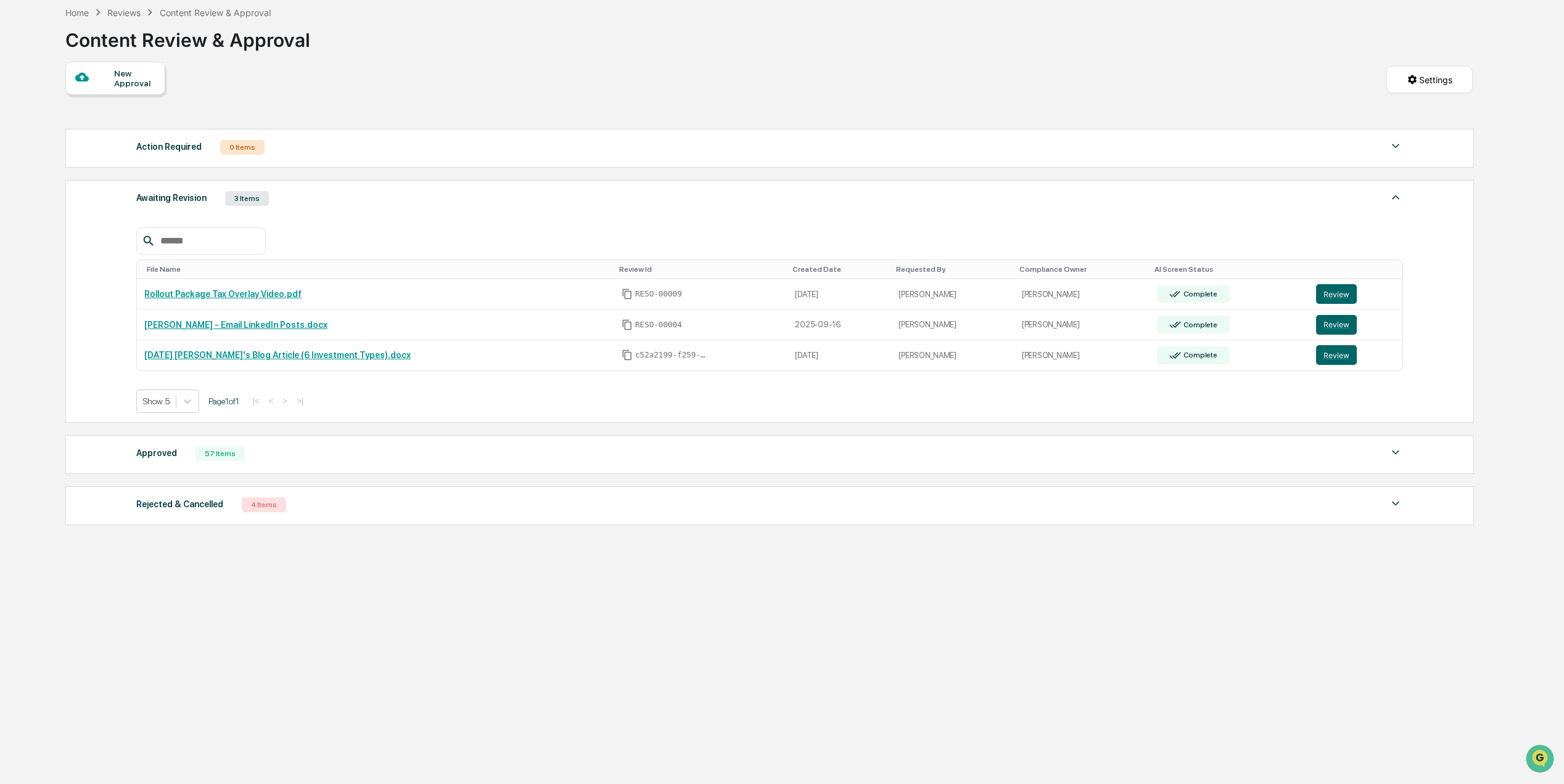
scroll to position [60, 0]
click at [188, 8] on div "Content Review & Approval" at bounding box center [214, 13] width 111 height 11
click at [188, 11] on div "Content Review & Approval" at bounding box center [214, 13] width 111 height 11
click at [134, 16] on div "Reviews" at bounding box center [124, 13] width 33 height 11
click at [133, 16] on div "Reviews" at bounding box center [124, 13] width 33 height 11
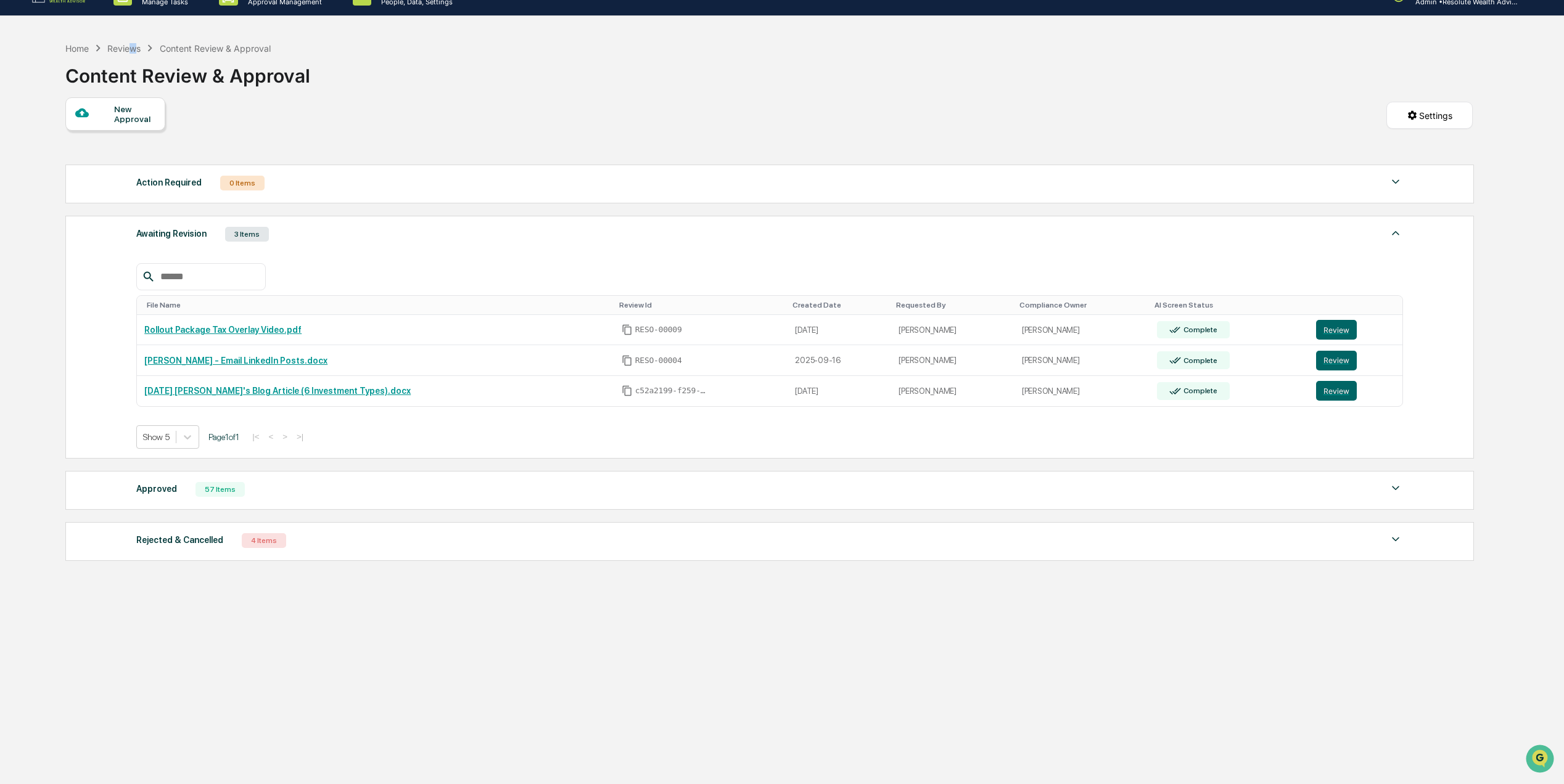
scroll to position [0, 0]
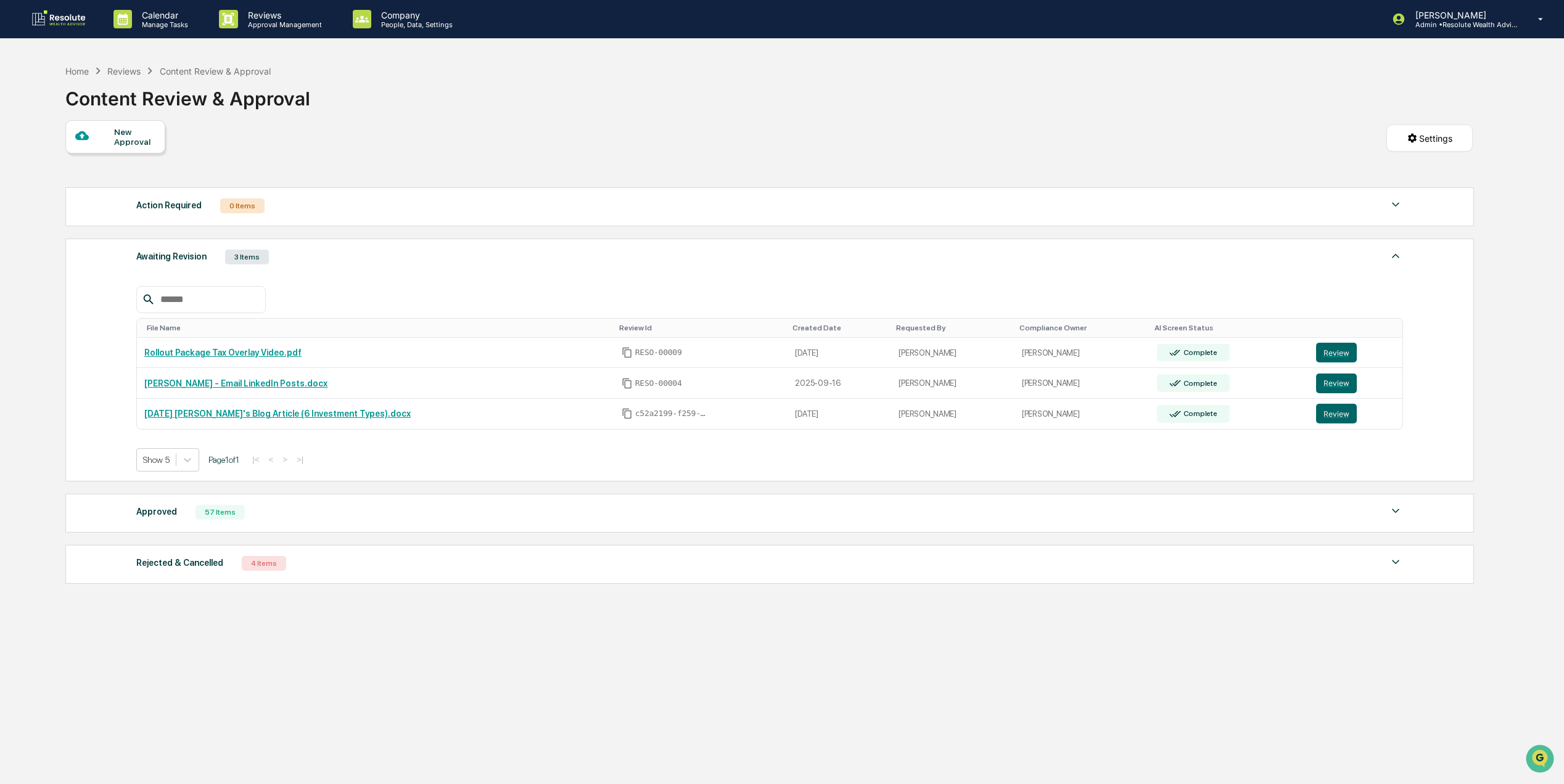
click at [198, 67] on div "Content Review & Approval" at bounding box center [214, 70] width 111 height 11
click at [112, 72] on div "Reviews" at bounding box center [124, 70] width 33 height 11
click at [56, 70] on div "Home Reviews Content Review & Approval Content Review & Approval New Approval S…" at bounding box center [769, 451] width 1444 height 784
click at [72, 67] on div "Home" at bounding box center [77, 70] width 23 height 11
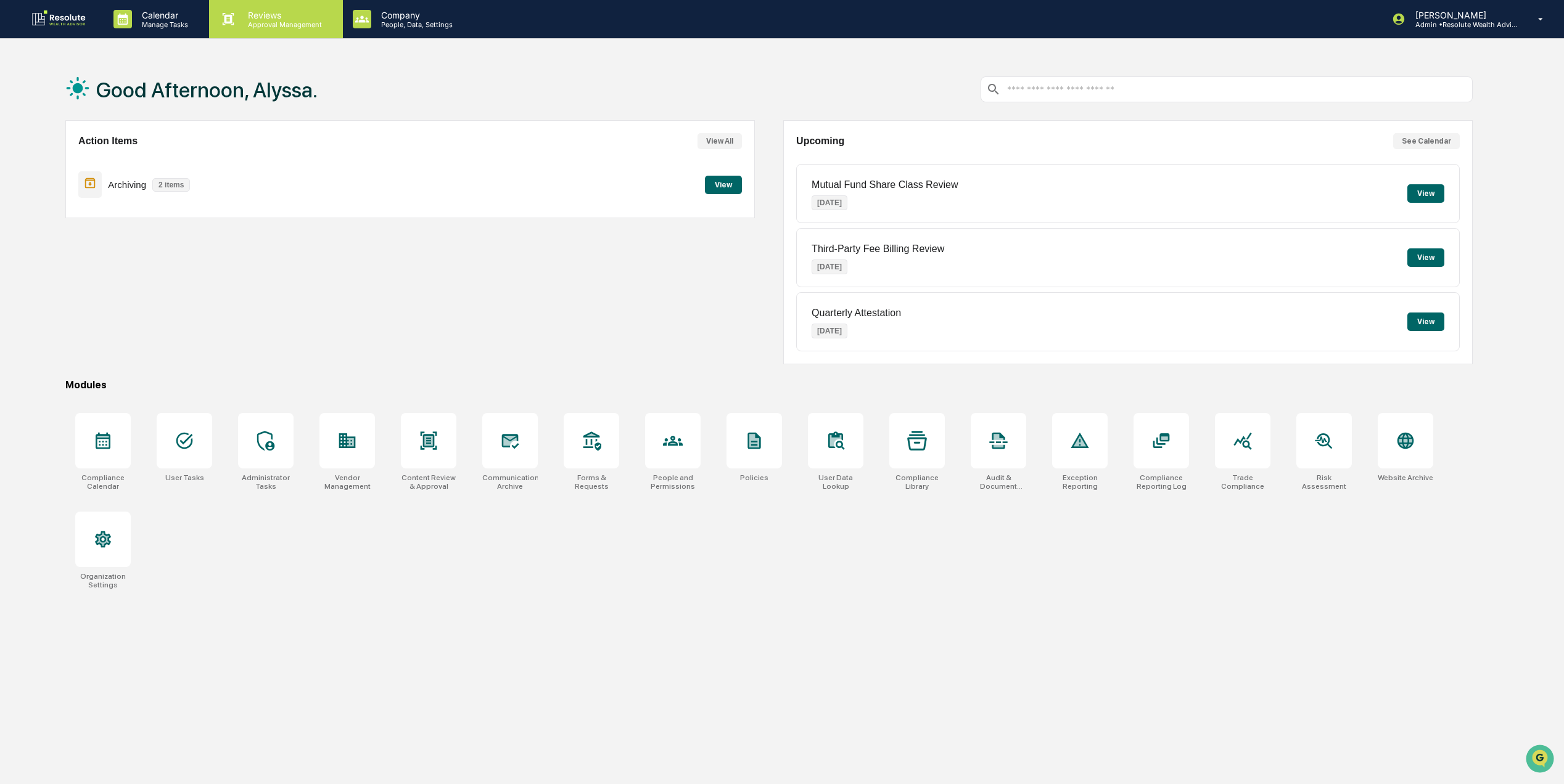
click at [246, 13] on p "Reviews" at bounding box center [283, 15] width 90 height 11
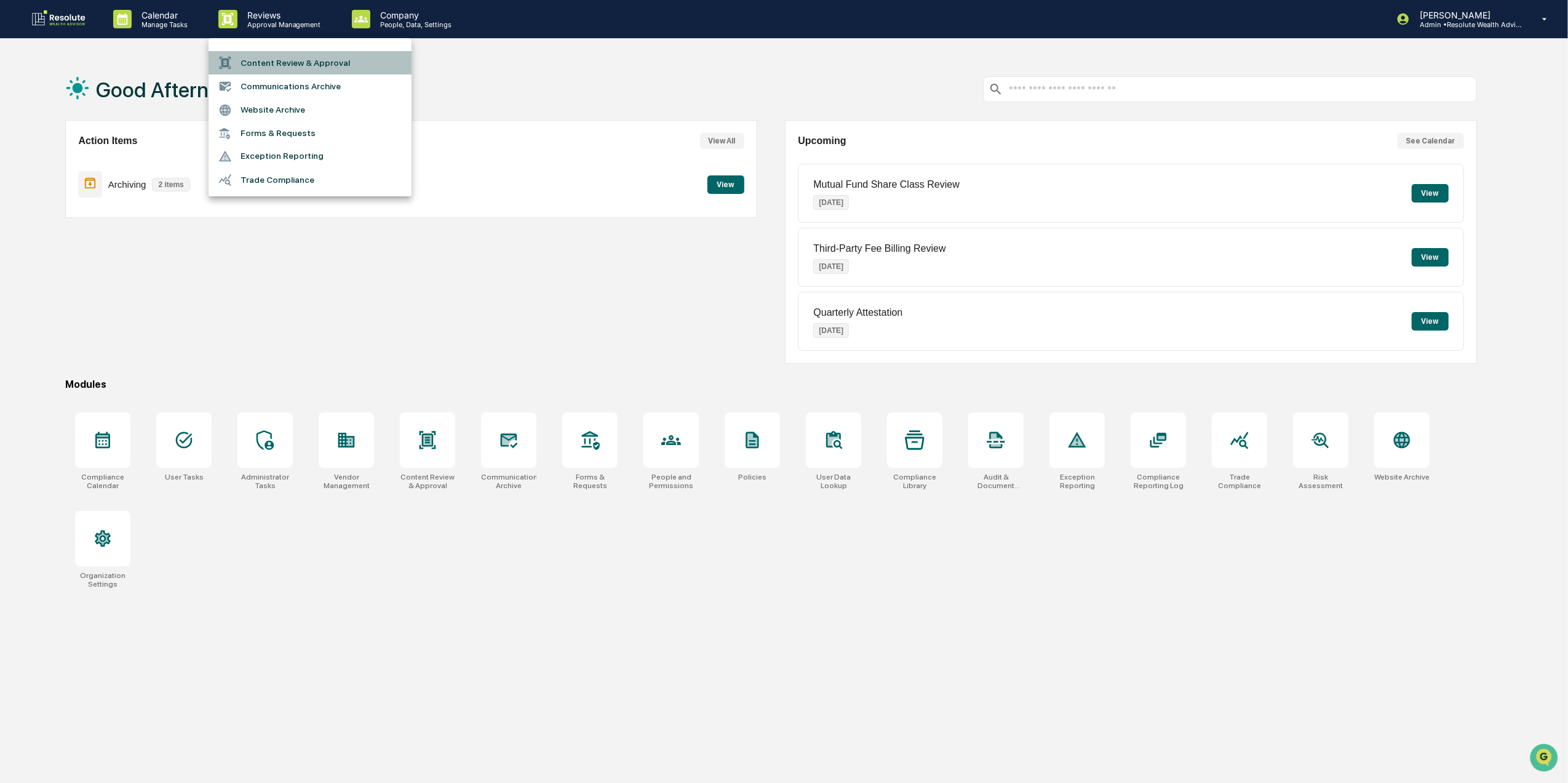
click at [273, 53] on li "Content Review & Approval" at bounding box center [310, 62] width 203 height 23
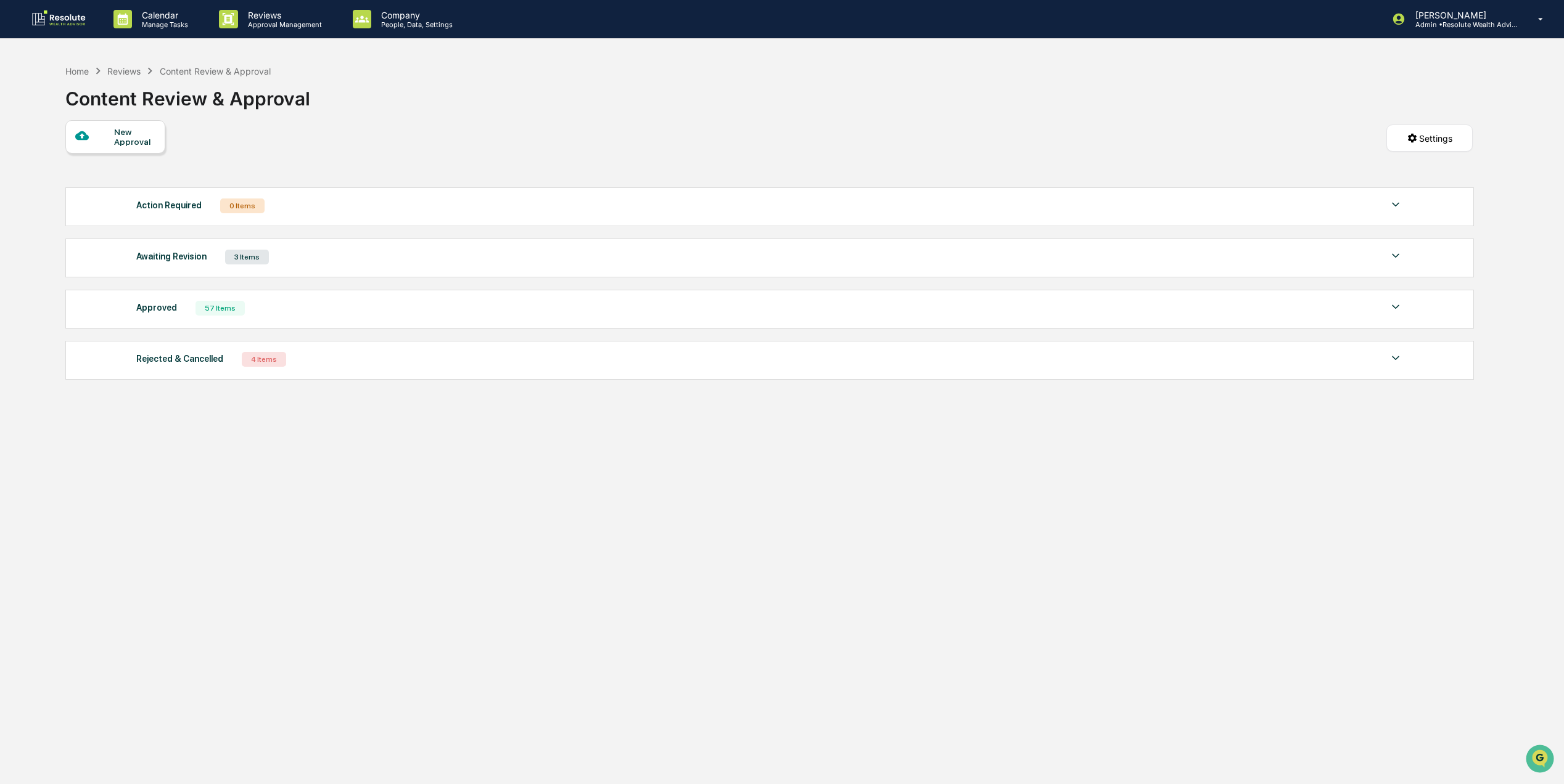
click at [277, 270] on div "Awaiting Revision 3 Items File Name Review Id Created Date Requested By Complia…" at bounding box center [770, 258] width 1408 height 39
click at [264, 264] on div "Awaiting Revision 3 Items" at bounding box center [769, 257] width 1267 height 18
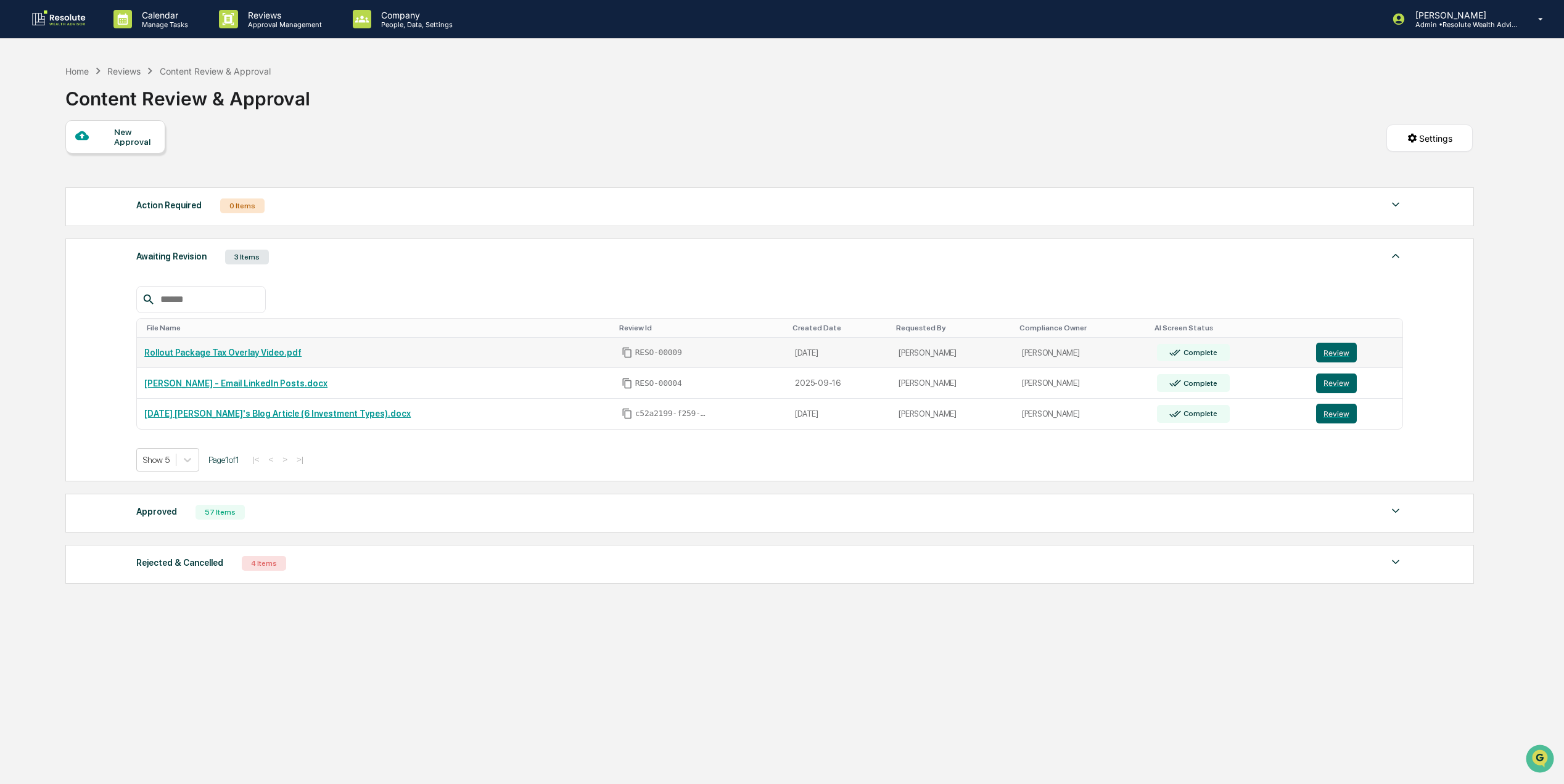
drag, startPoint x: 264, startPoint y: 264, endPoint x: 250, endPoint y: 356, distance: 93.1
click at [250, 356] on link "Rollout Package Tax Overlay Video.pdf" at bounding box center [223, 353] width 157 height 10
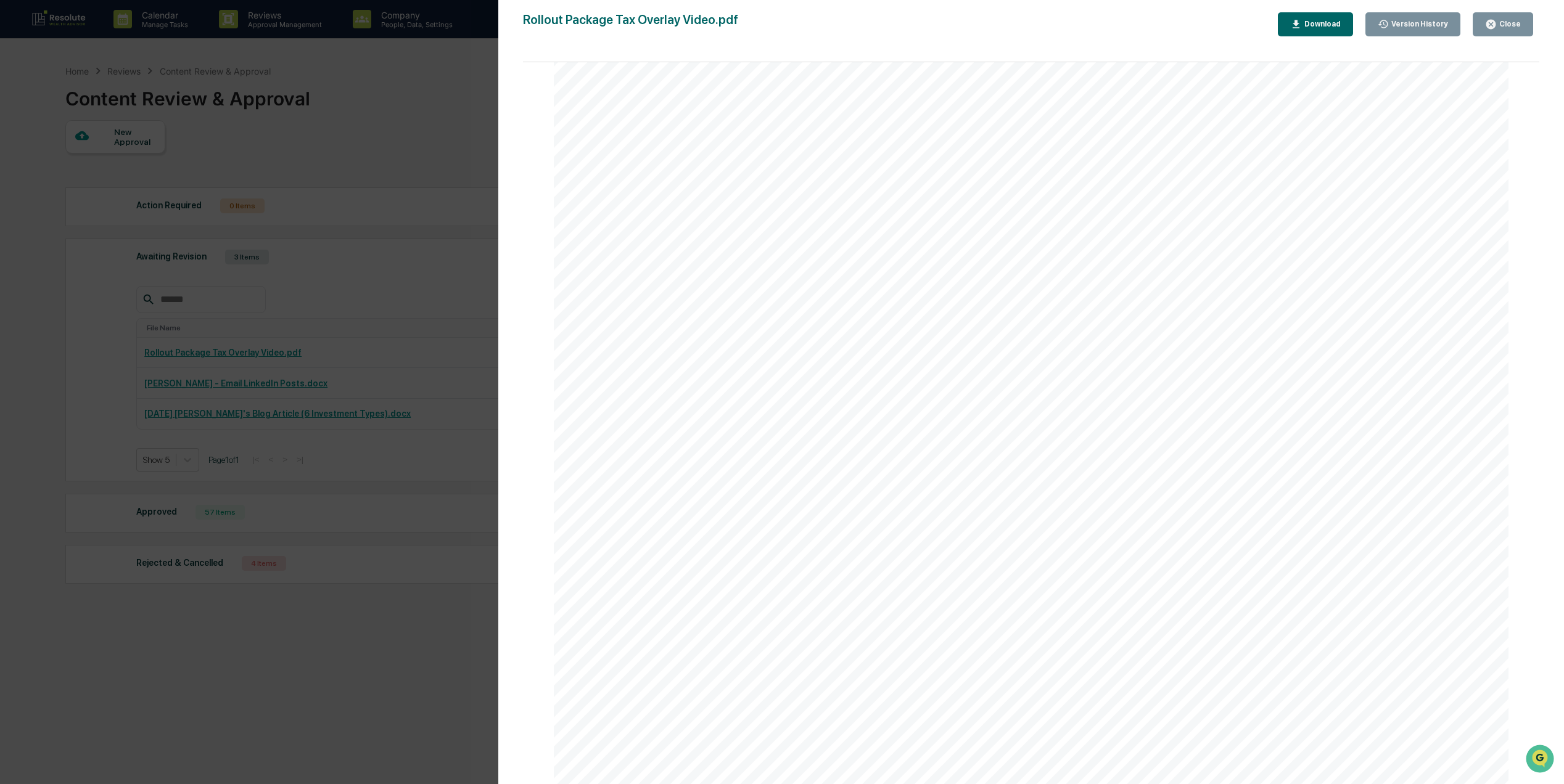
scroll to position [328, 0]
drag, startPoint x: 1483, startPoint y: 24, endPoint x: 1252, endPoint y: 407, distance: 447.3
click at [1482, 24] on button "Close" at bounding box center [1502, 24] width 61 height 24
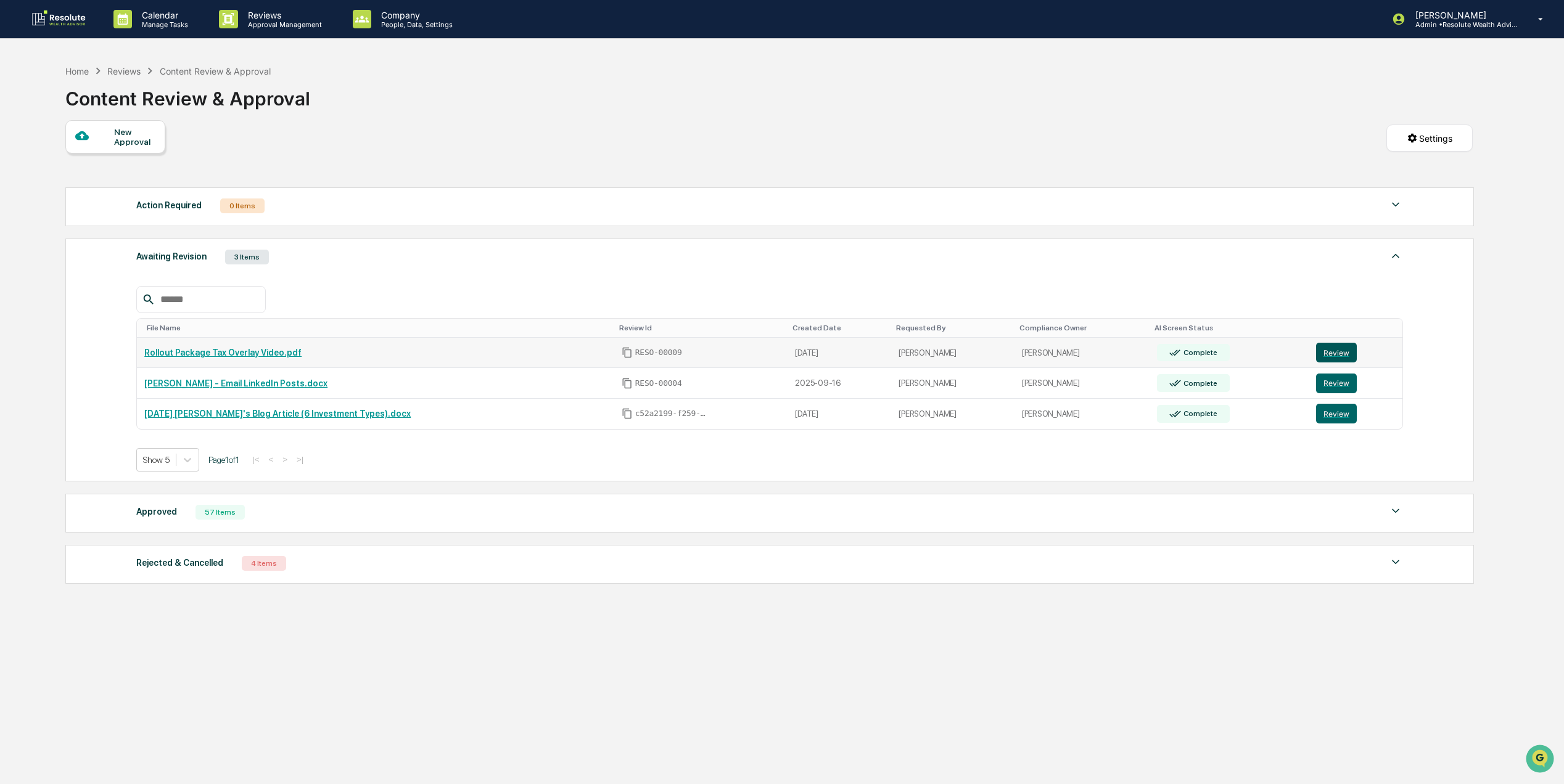
click at [1330, 361] on button "Review" at bounding box center [1336, 352] width 41 height 20
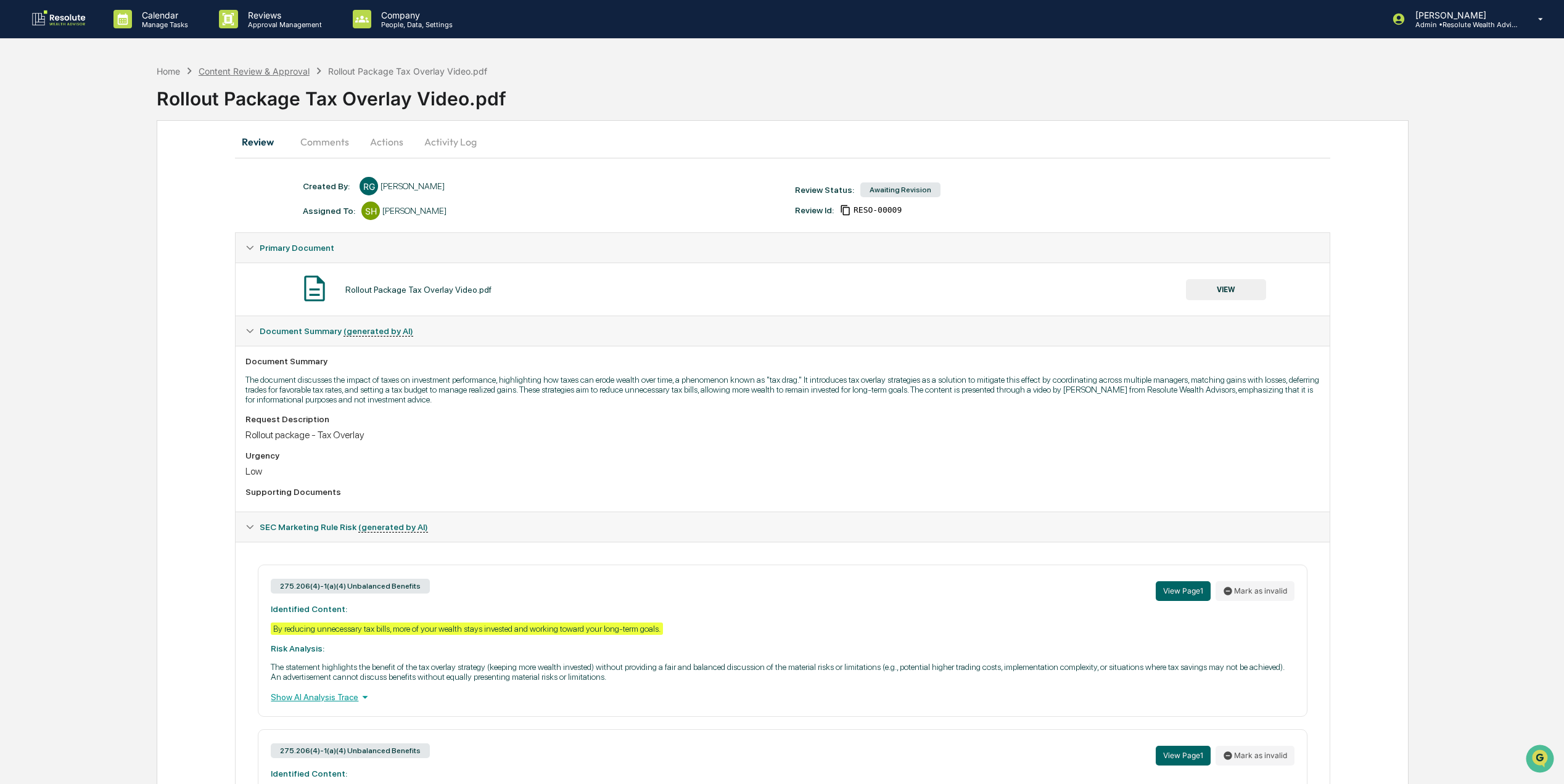
click at [242, 67] on div "Content Review & Approval" at bounding box center [253, 70] width 111 height 11
